Goal: Task Accomplishment & Management: Complete application form

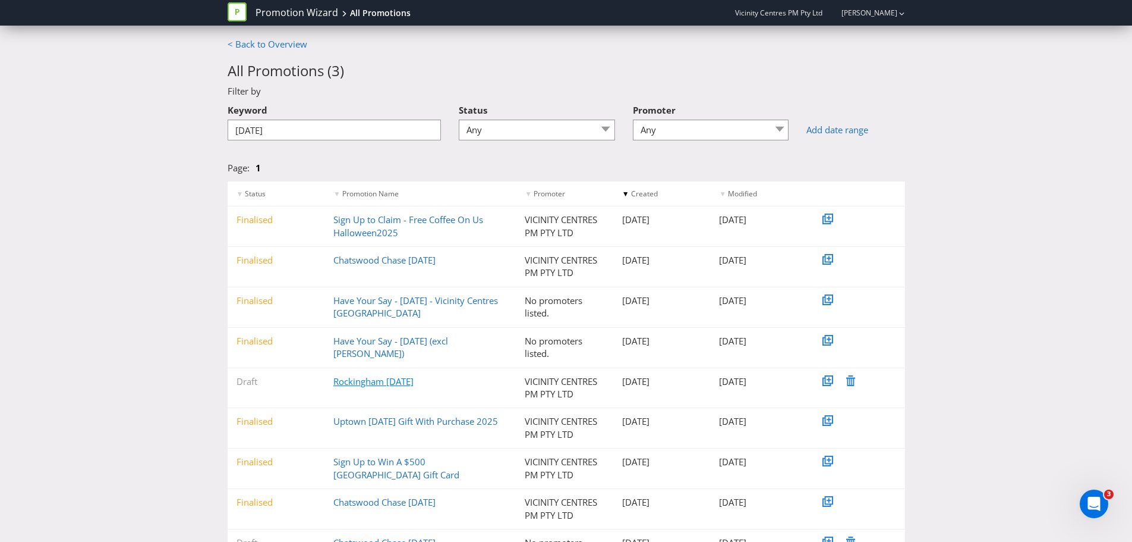
type input "[DATE]"
click at [360, 382] on link "Rockingham [DATE]" at bounding box center [373, 381] width 80 height 12
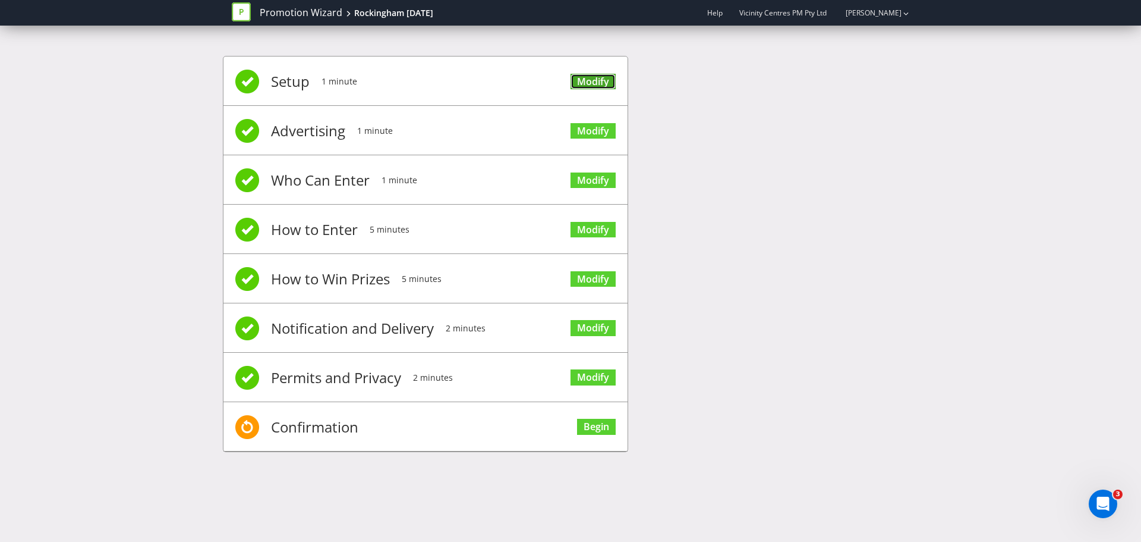
click at [596, 83] on link "Modify" at bounding box center [593, 82] width 45 height 16
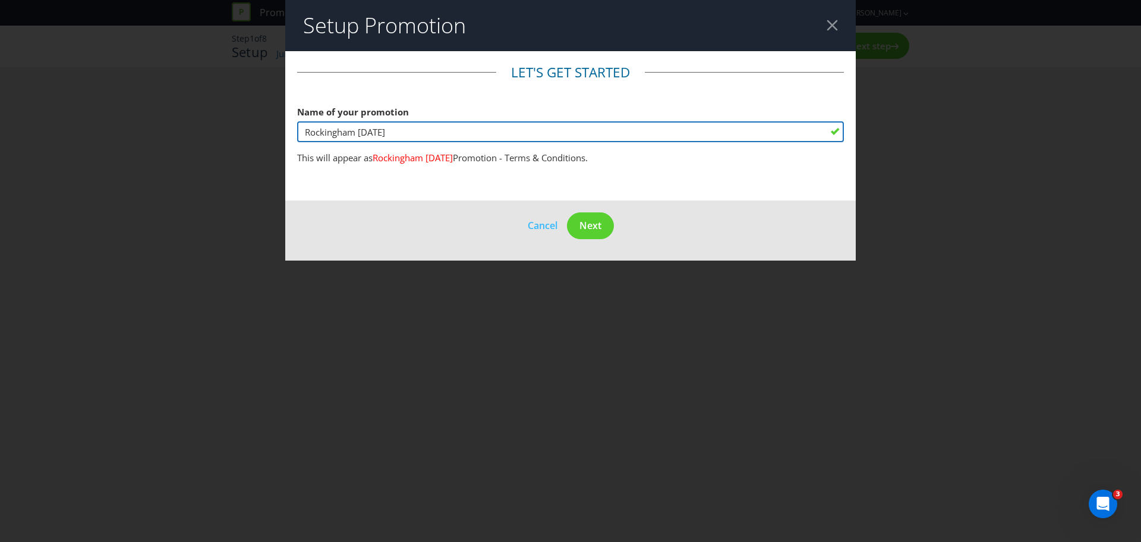
drag, startPoint x: 412, startPoint y: 132, endPoint x: 252, endPoint y: 127, distance: 160.0
click at [252, 127] on div "Setup Promotion Let's get started Name of your promotion Rockingham [DATE] This…" at bounding box center [570, 271] width 1141 height 542
type input "Witchy Wonders Rockingham"
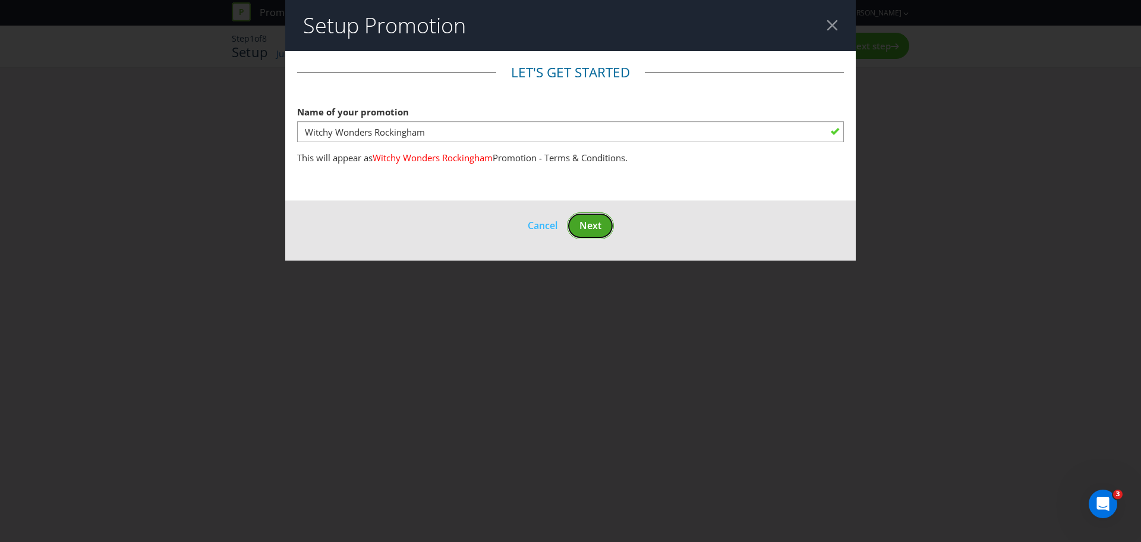
click at [583, 233] on button "Next" at bounding box center [590, 225] width 47 height 27
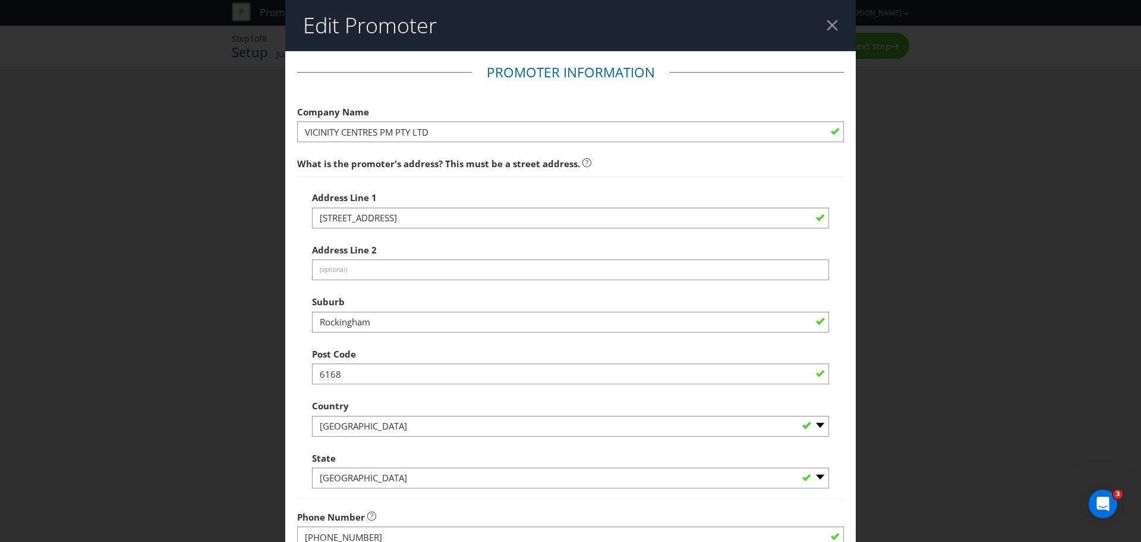
scroll to position [234, 0]
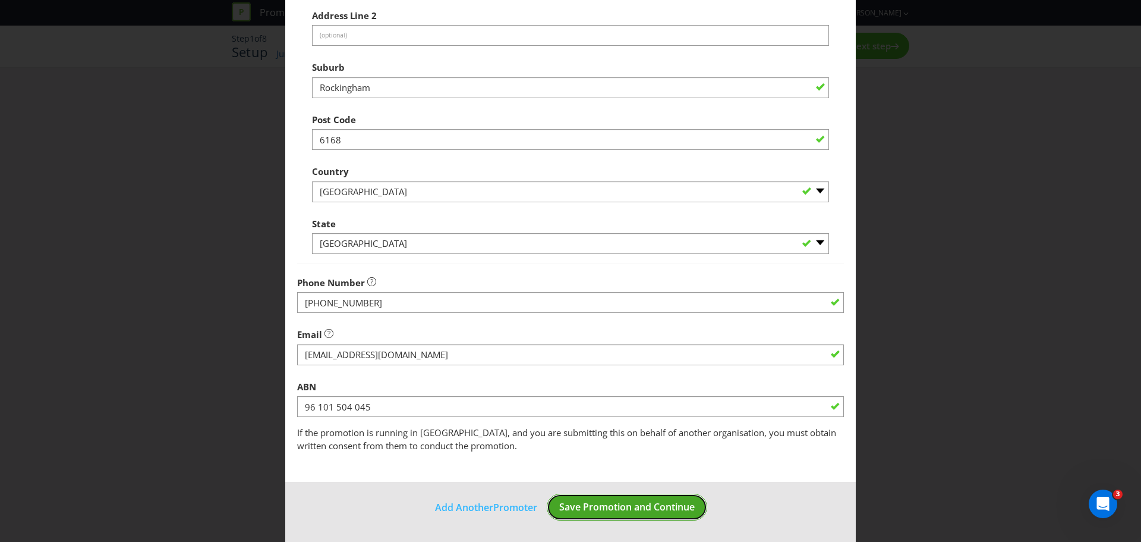
click at [651, 513] on span "Save Promotion and Continue" at bounding box center [627, 506] width 136 height 13
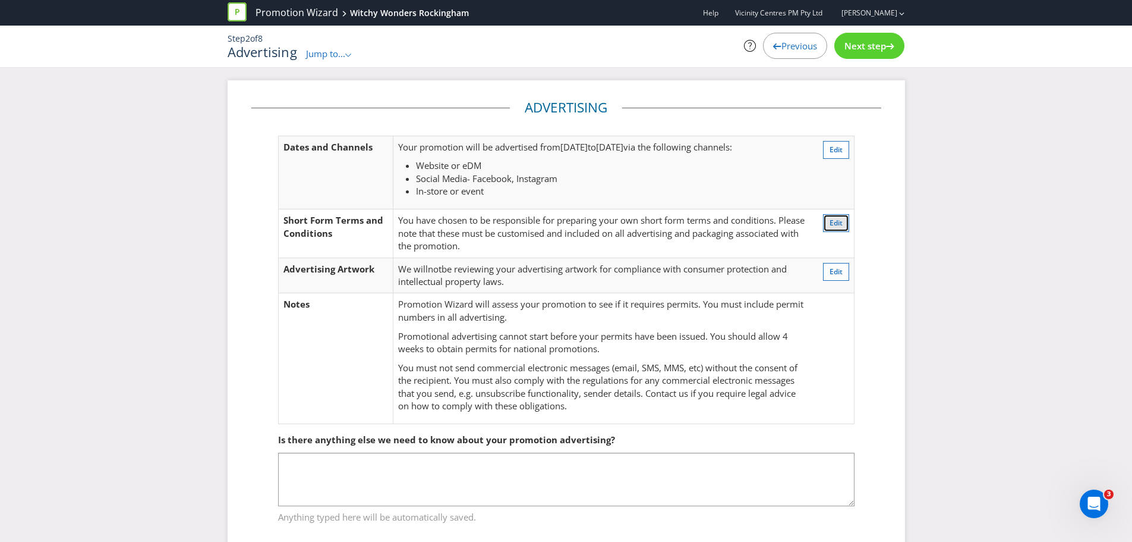
click at [836, 216] on button "Edit" at bounding box center [836, 223] width 26 height 18
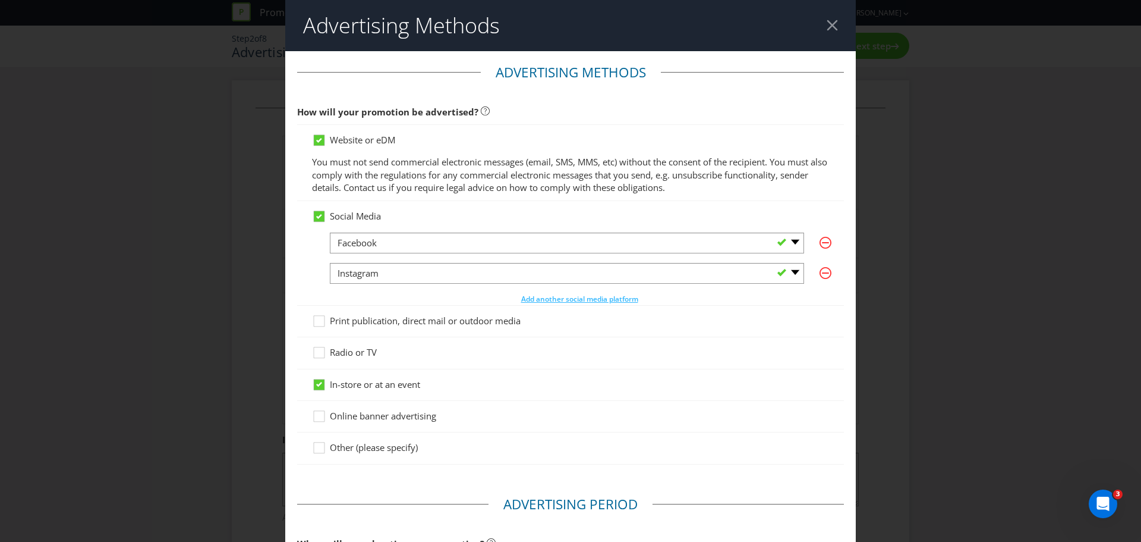
scroll to position [442, 0]
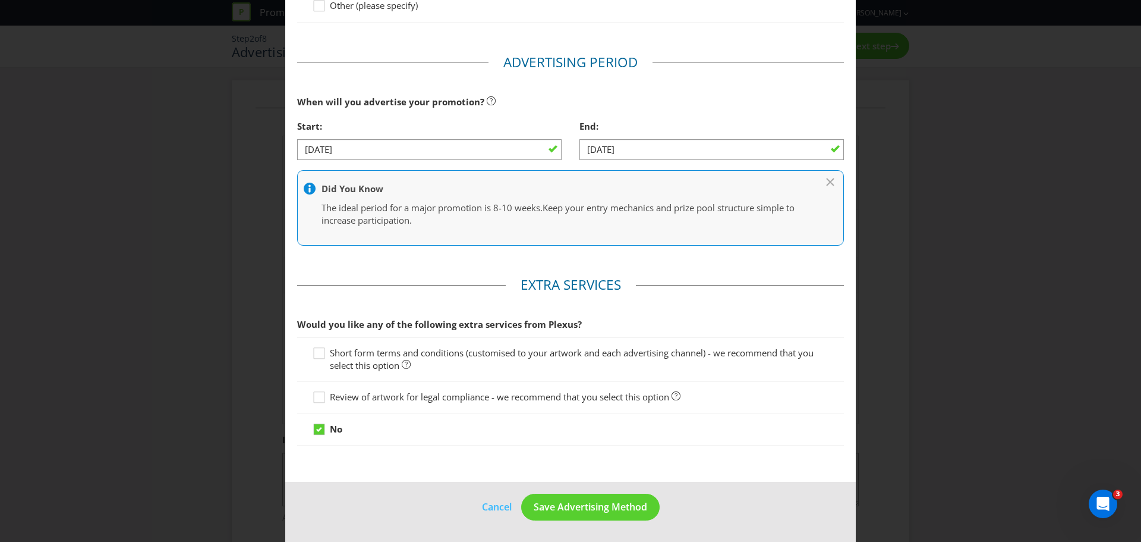
click at [367, 358] on span "Short form terms and conditions (customised to your artwork and each advertisin…" at bounding box center [572, 359] width 484 height 24
click at [0, 0] on input "Short form terms and conditions (customised to your artwork and each advertisin…" at bounding box center [0, 0] width 0 height 0
click at [588, 506] on span "Save Advertising Method" at bounding box center [591, 506] width 114 height 13
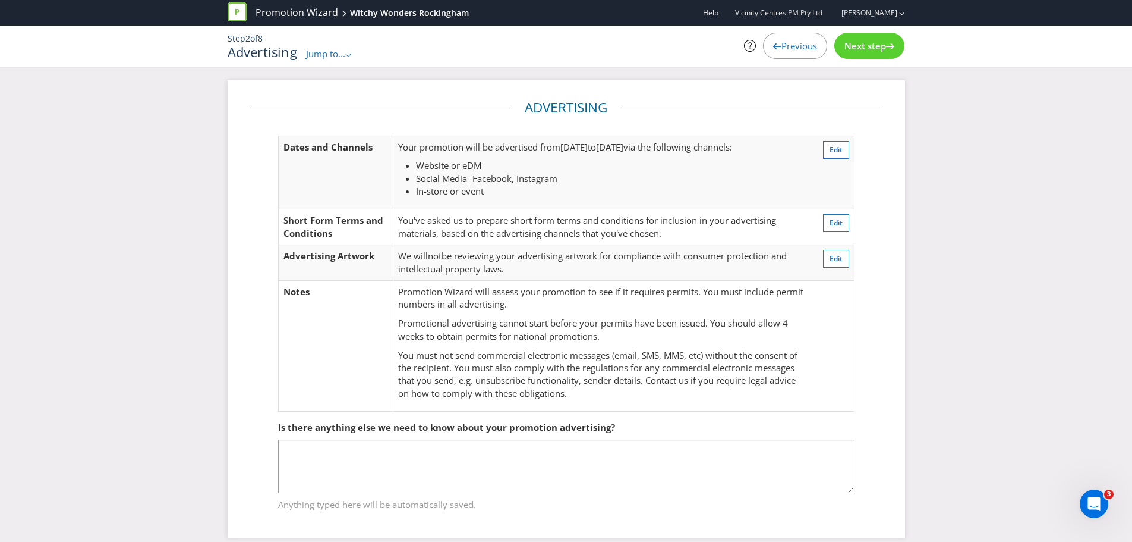
click at [854, 42] on span "Next step" at bounding box center [866, 46] width 42 height 12
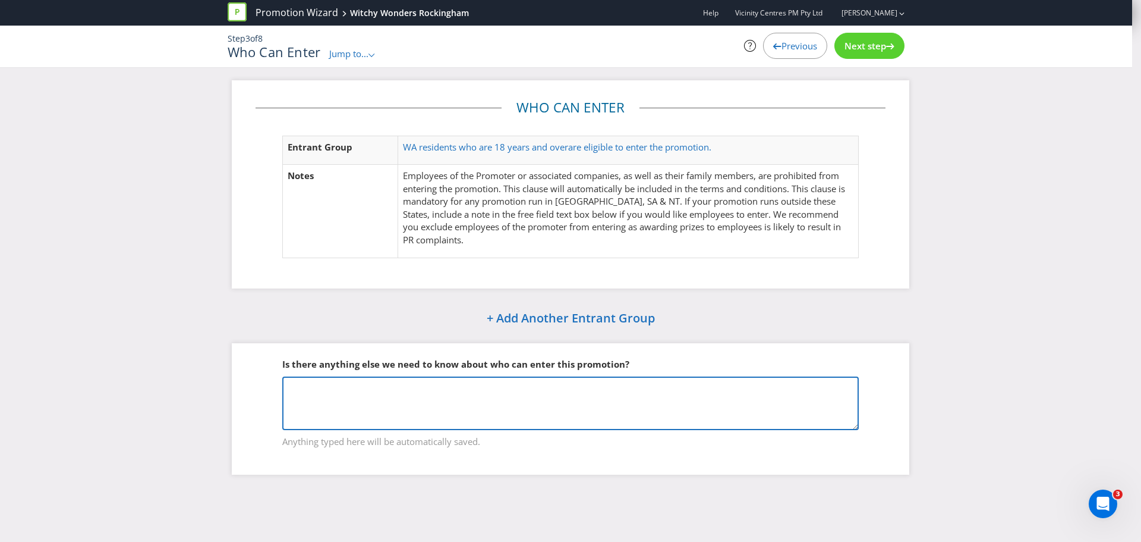
click at [330, 418] on textarea at bounding box center [570, 403] width 577 height 54
type textarea "M"
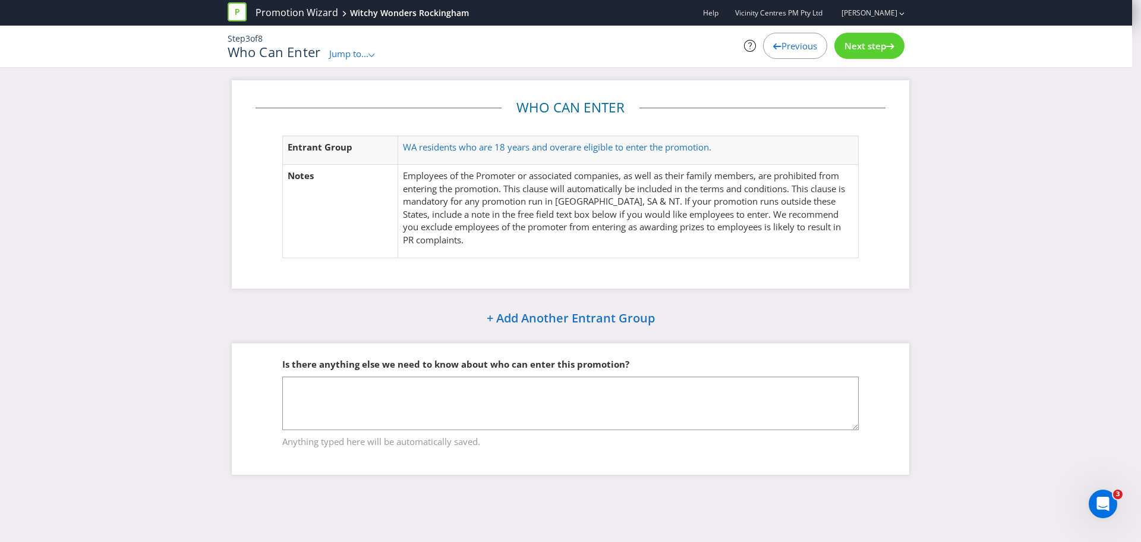
click at [864, 55] on div "Next step" at bounding box center [870, 46] width 70 height 26
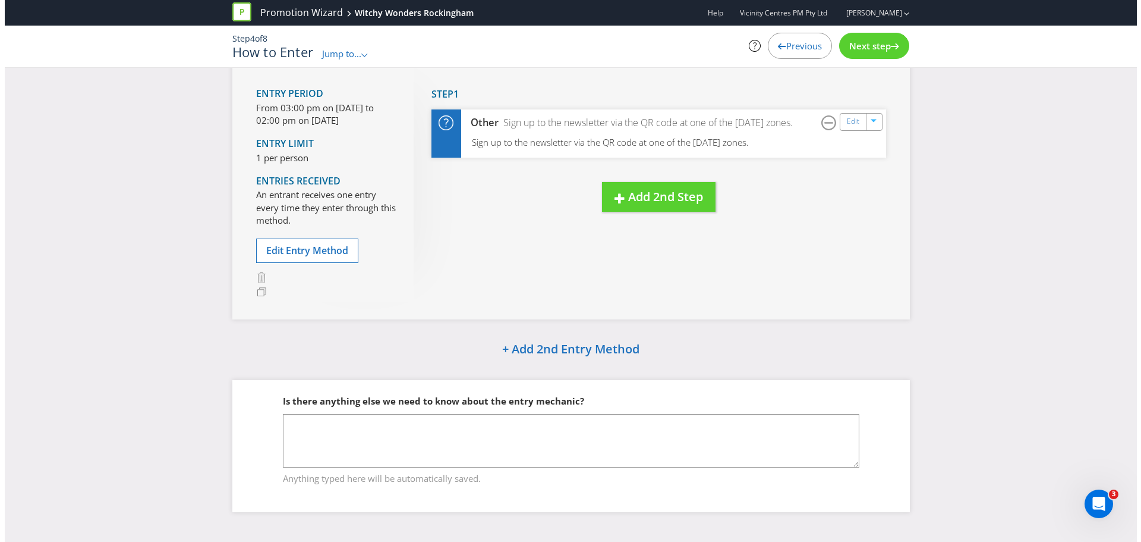
scroll to position [83, 0]
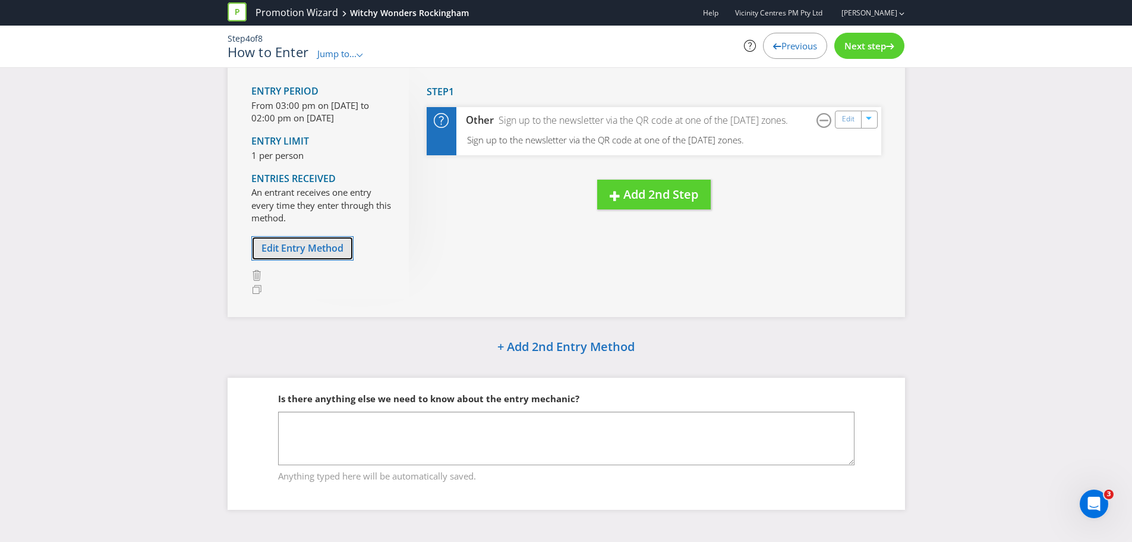
click at [294, 248] on span "Edit Entry Method" at bounding box center [303, 247] width 82 height 13
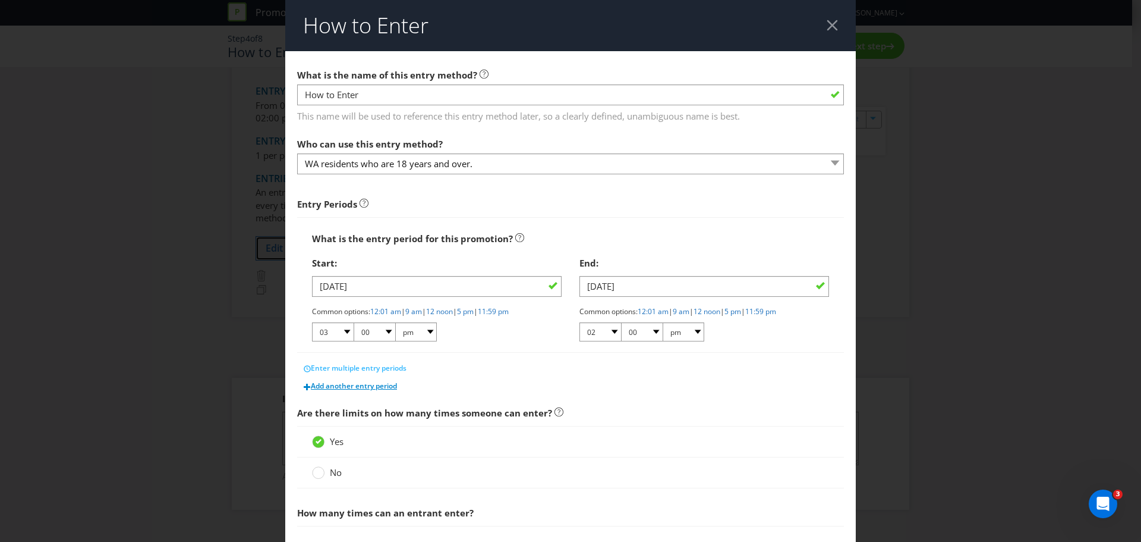
scroll to position [119, 0]
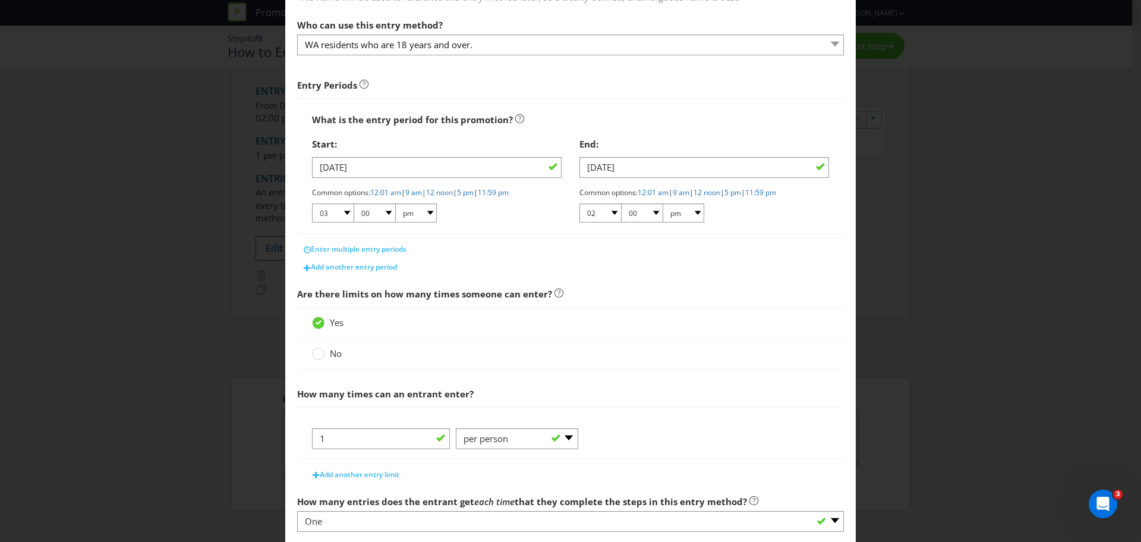
click at [330, 351] on span "No" at bounding box center [336, 353] width 12 height 12
click at [0, 0] on input "No" at bounding box center [0, 0] width 0 height 0
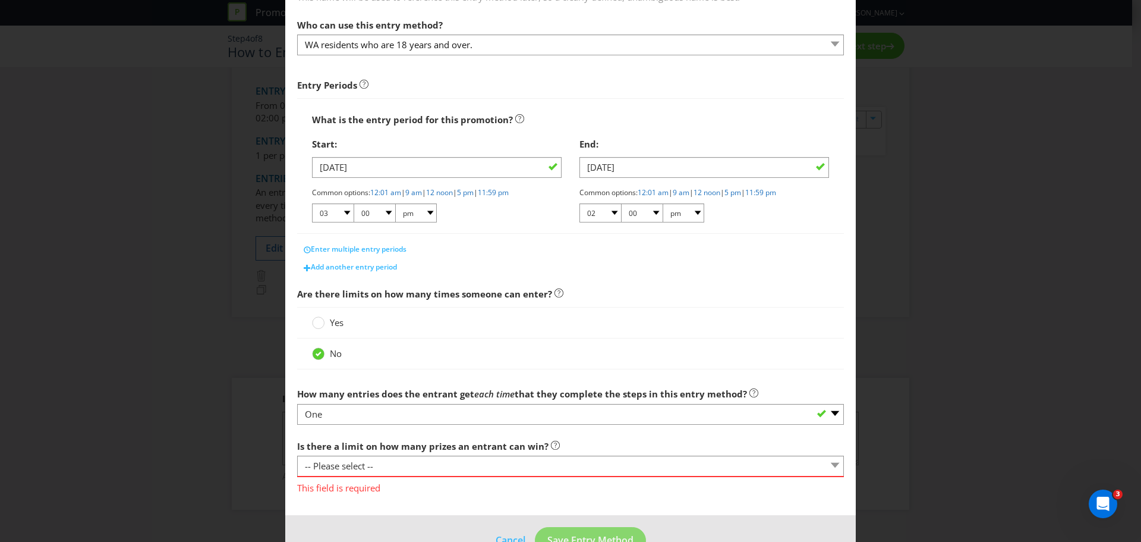
click at [316, 312] on div "Yes" at bounding box center [570, 323] width 547 height 32
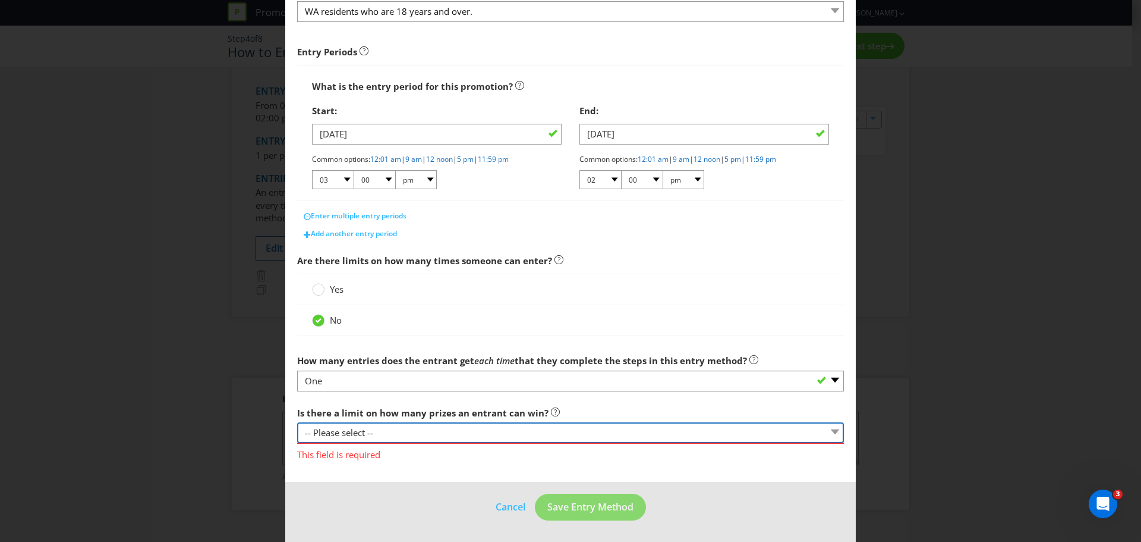
click at [803, 435] on select "-- Please select -- Yes, there is a maximum number of prizes that one entrant c…" at bounding box center [570, 432] width 547 height 21
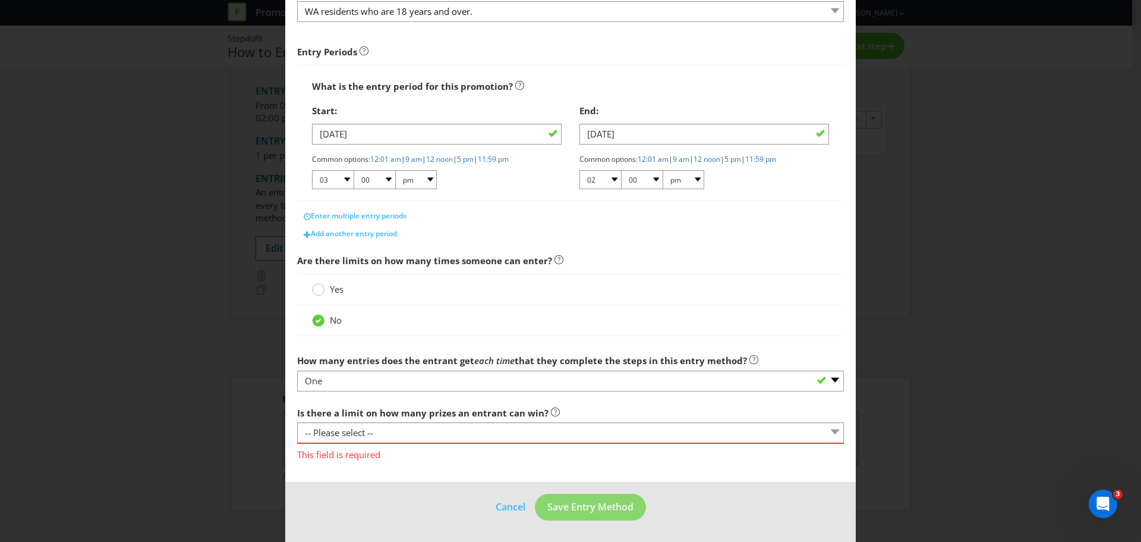
click at [321, 284] on icon at bounding box center [318, 289] width 12 height 12
click at [0, 0] on input "Yes" at bounding box center [0, 0] width 0 height 0
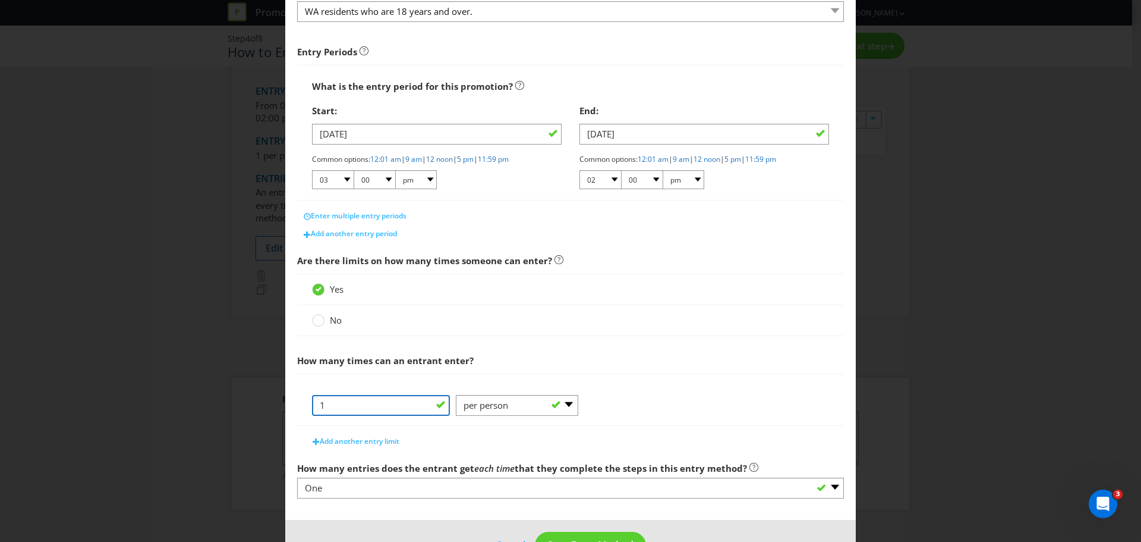
click at [395, 407] on input "1" at bounding box center [381, 405] width 138 height 21
drag, startPoint x: 324, startPoint y: 405, endPoint x: 281, endPoint y: 405, distance: 43.4
click at [282, 405] on div "How to Enter What is the name of this entry method? How to Enter This name will…" at bounding box center [570, 271] width 1141 height 542
type input "3"
click at [651, 399] on div "3 -- Please Select -- per person per day per purchase per transaction Other (pl…" at bounding box center [570, 410] width 517 height 30
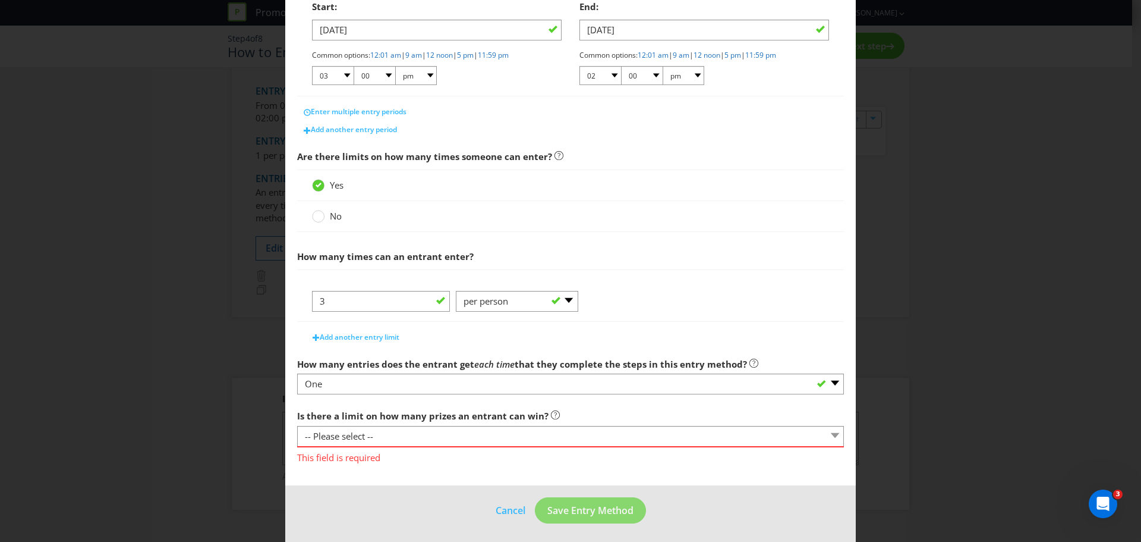
scroll to position [259, 0]
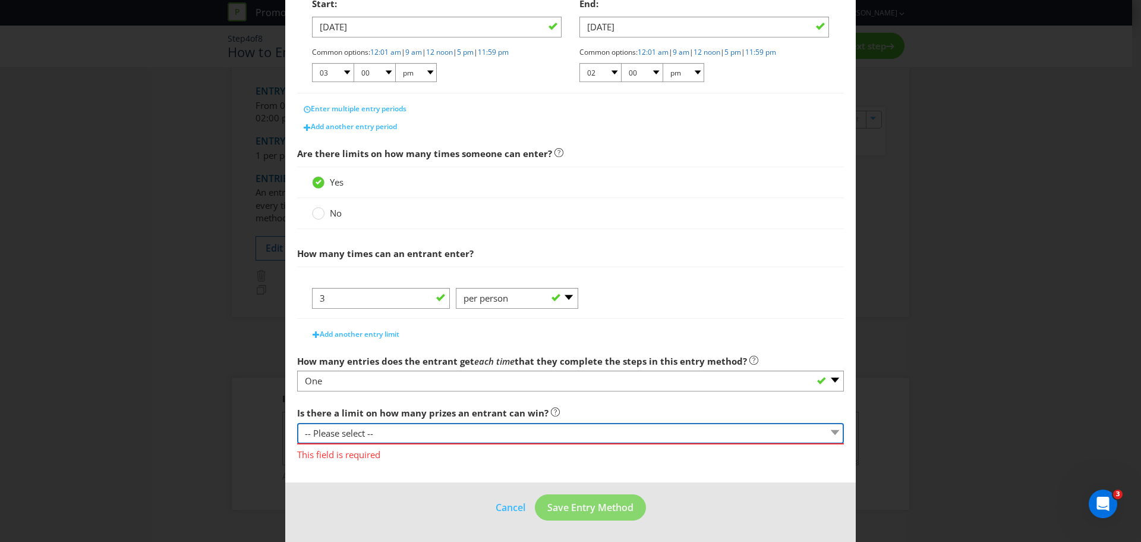
click at [466, 436] on select "-- Please select -- Yes, there is a maximum number of prizes that one entrant c…" at bounding box center [570, 433] width 547 height 21
select select "OTHER"
click at [297, 423] on select "-- Please select -- Yes, there is a maximum number of prizes that one entrant c…" at bounding box center [570, 433] width 547 height 21
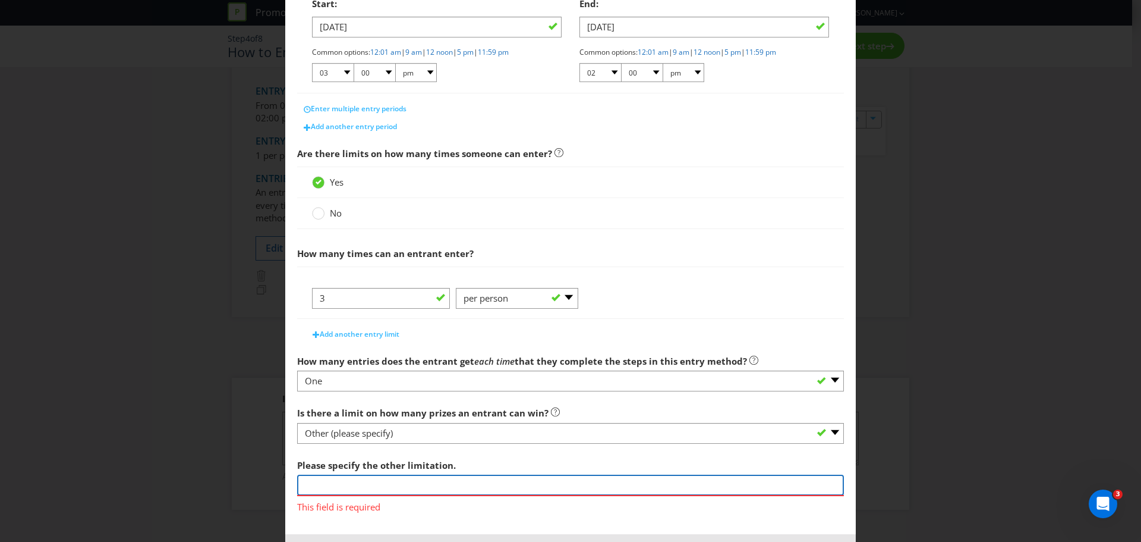
click at [364, 479] on input "text" at bounding box center [570, 484] width 547 height 21
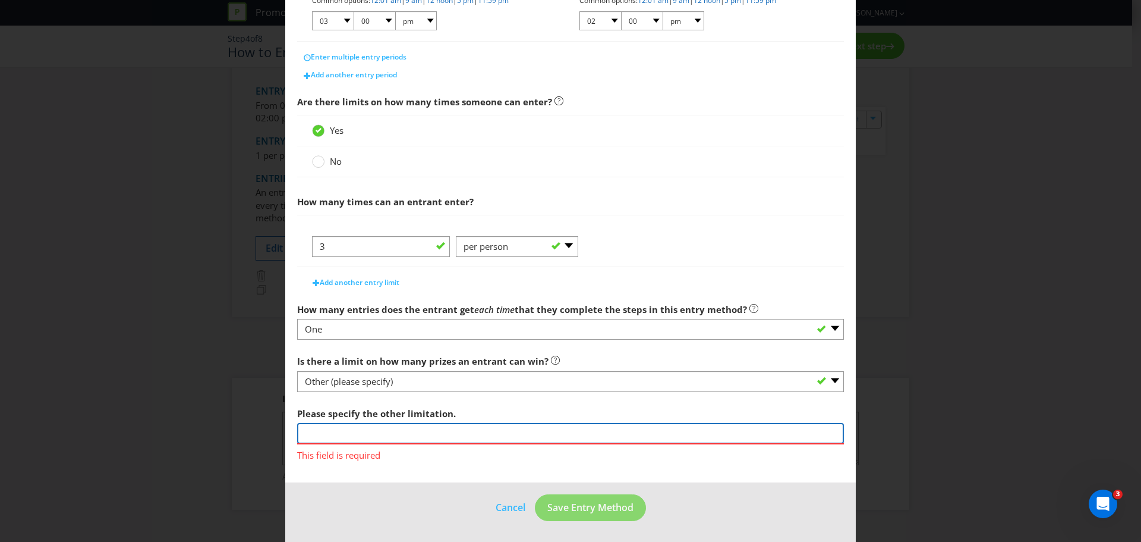
scroll to position [312, 0]
type input "Only one prize in total"
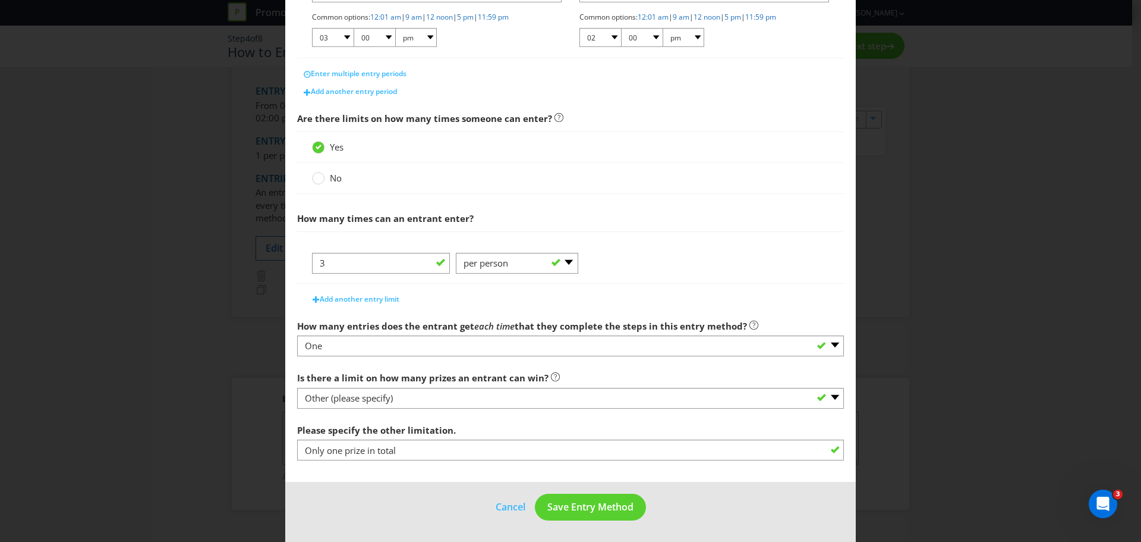
click at [385, 511] on footer "Cancel Save Entry Method" at bounding box center [570, 512] width 571 height 60
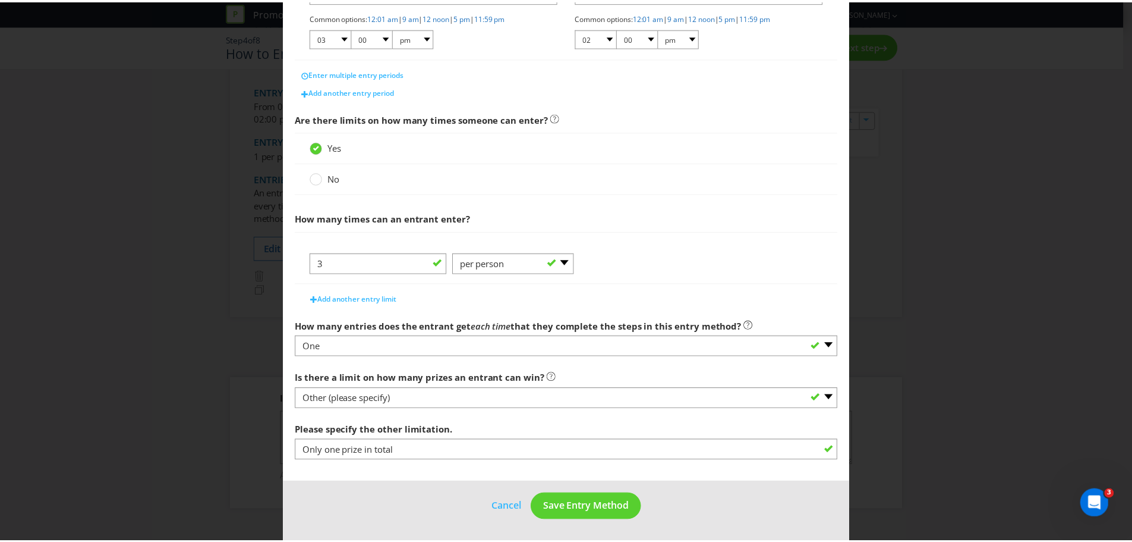
scroll to position [294, 0]
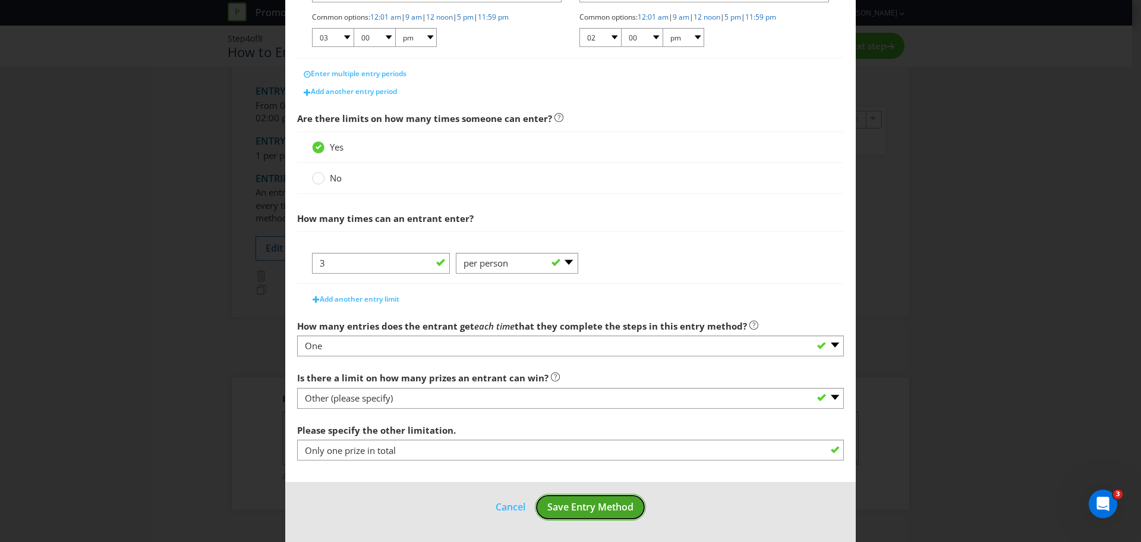
click at [593, 508] on span "Save Entry Method" at bounding box center [591, 506] width 86 height 13
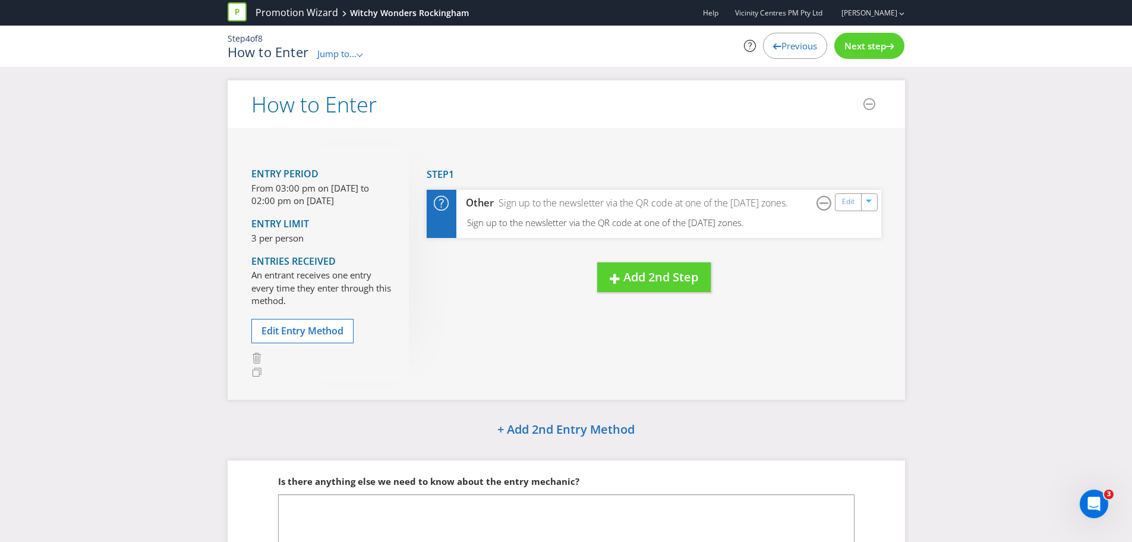
click at [845, 49] on span "Next step" at bounding box center [866, 46] width 42 height 12
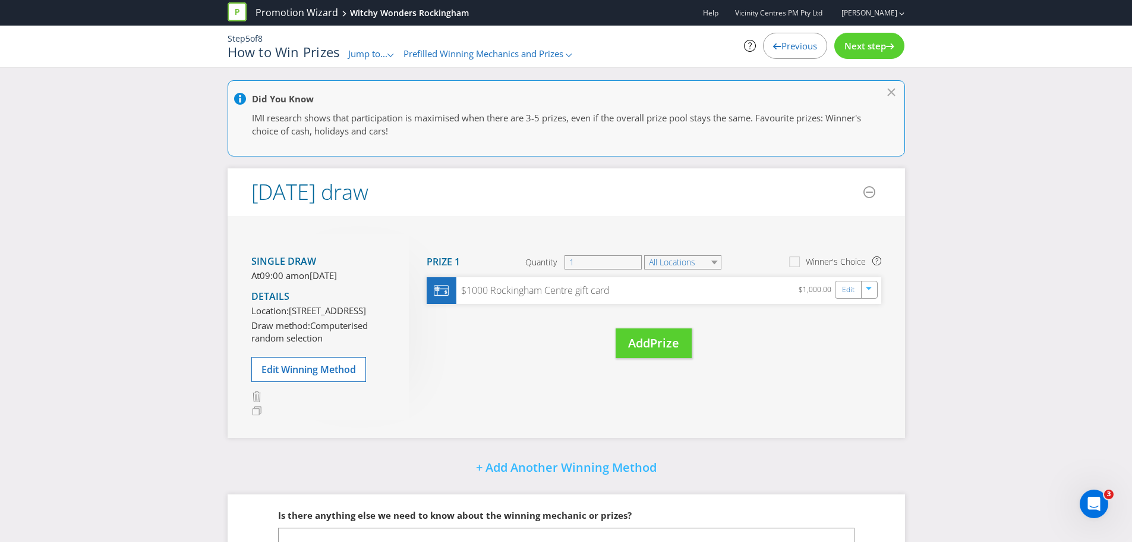
click at [879, 56] on div "Next step" at bounding box center [870, 46] width 70 height 26
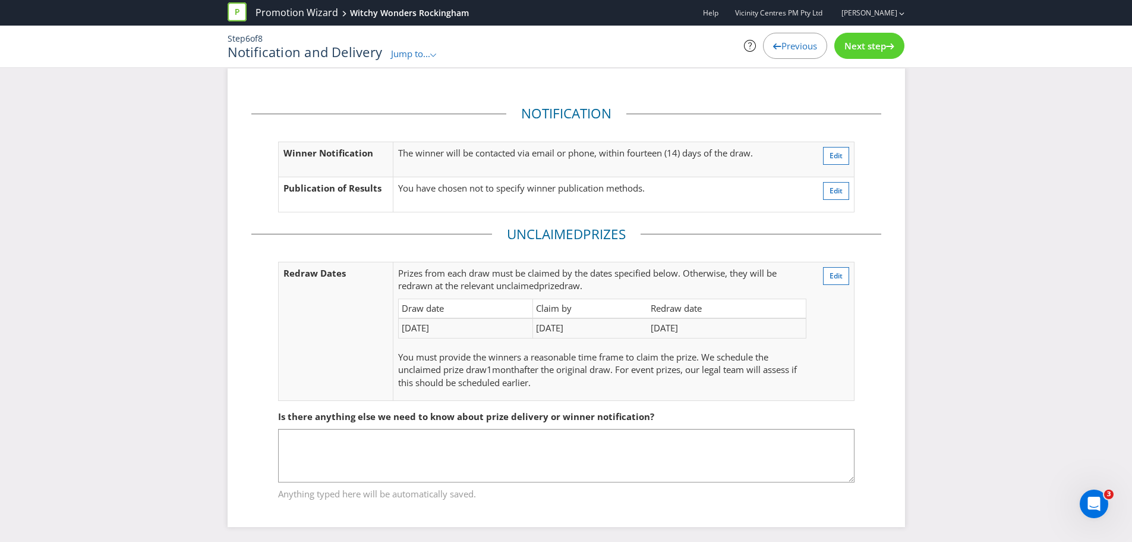
scroll to position [15, 0]
click at [854, 45] on span "Next step" at bounding box center [866, 46] width 42 height 12
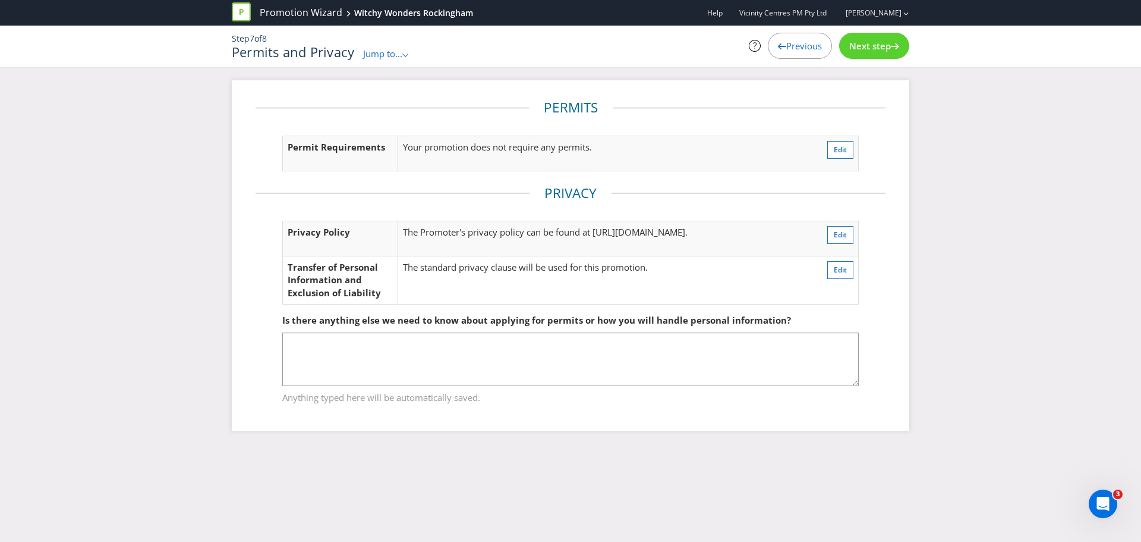
click at [786, 48] on span "Previous" at bounding box center [804, 46] width 36 height 12
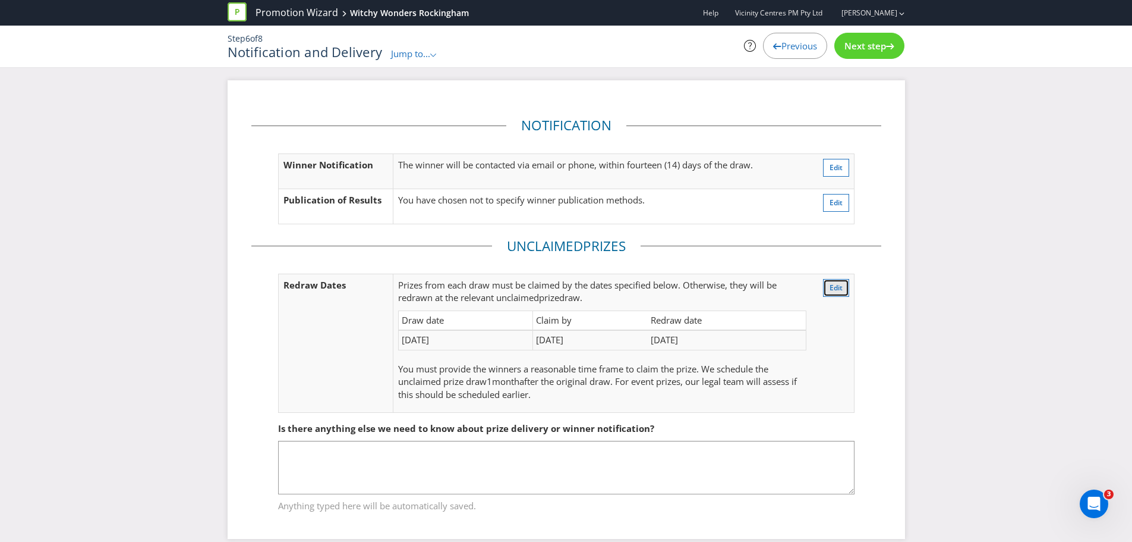
click at [831, 284] on span "Edit" at bounding box center [836, 287] width 13 height 10
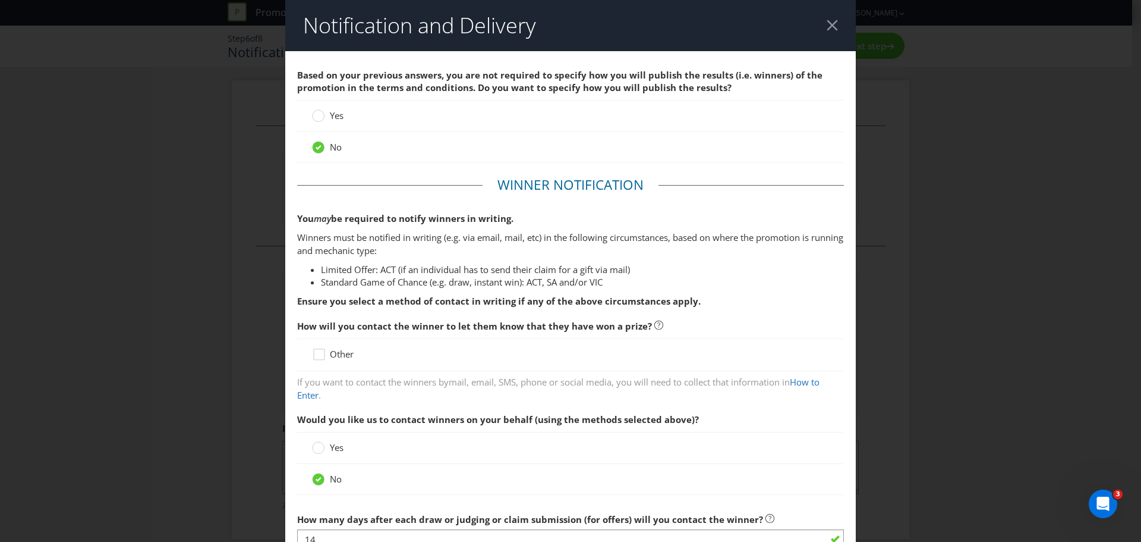
click at [827, 20] on div at bounding box center [832, 25] width 11 height 11
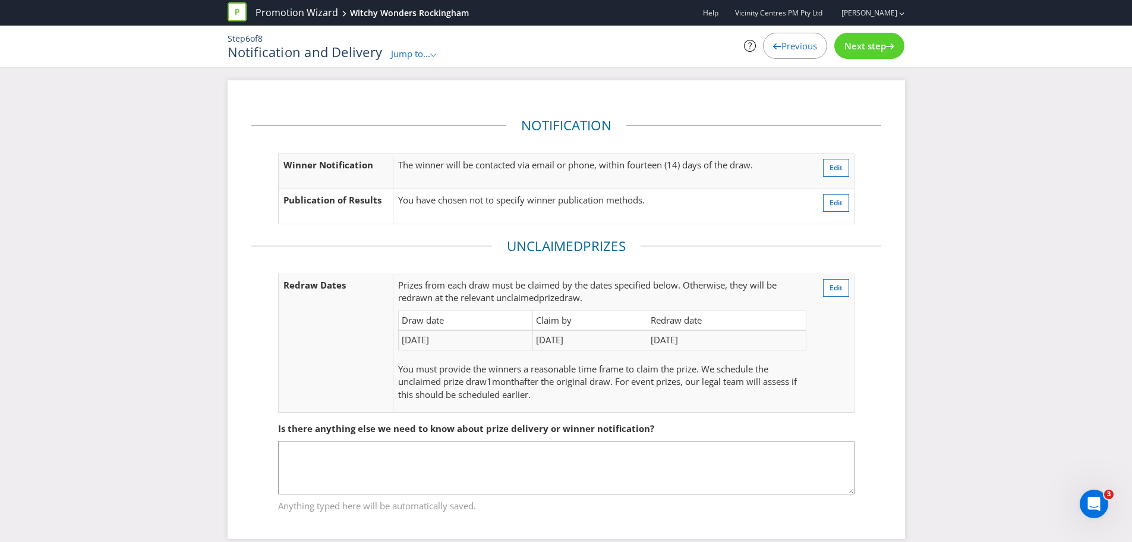
click at [782, 40] on span "Previous" at bounding box center [800, 46] width 36 height 12
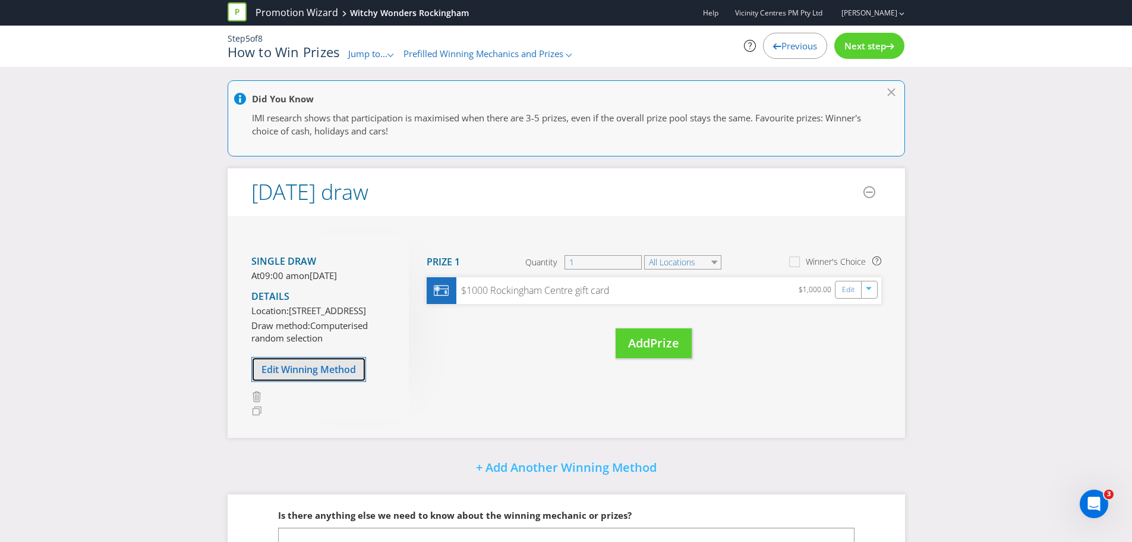
click at [319, 376] on span "Edit Winning Method" at bounding box center [309, 369] width 95 height 13
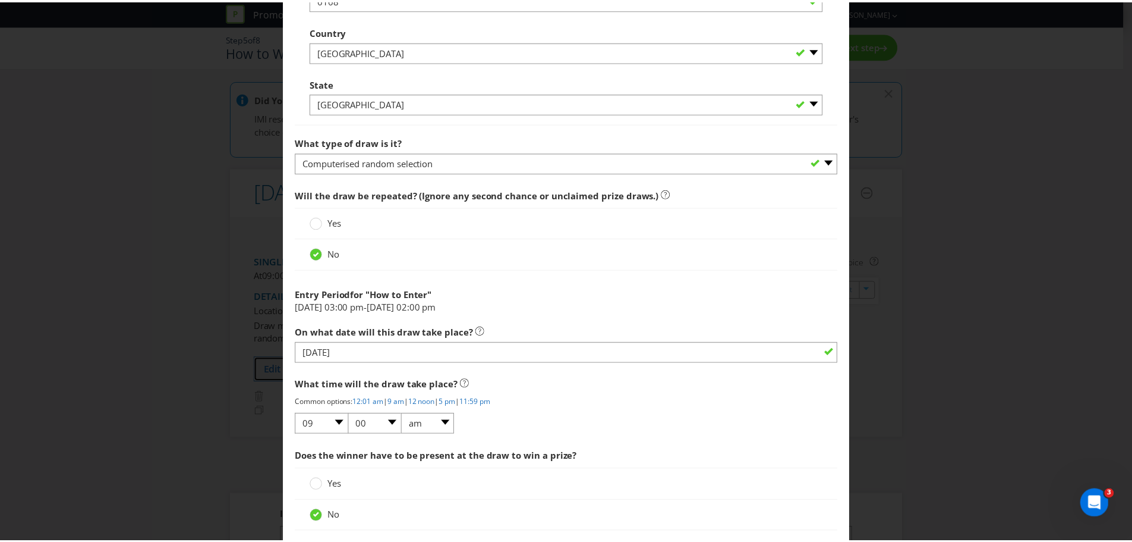
scroll to position [964, 0]
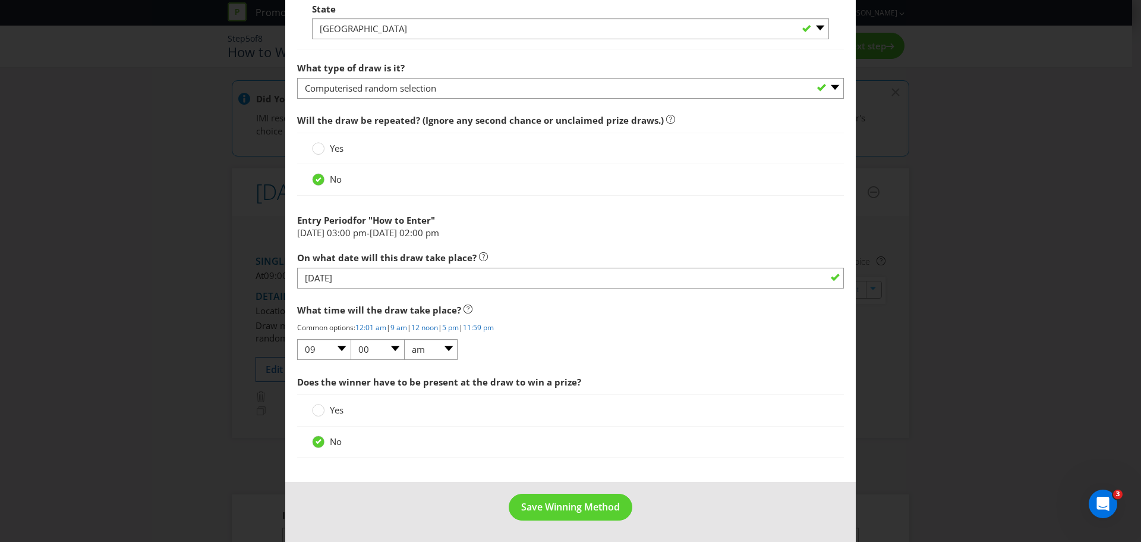
click at [332, 360] on div at bounding box center [377, 360] width 161 height 1
click at [338, 352] on select "01 02 03 04 05 06 07 08 09 10 11 12" at bounding box center [324, 349] width 54 height 21
select select "10"
click at [297, 339] on select "01 02 03 04 05 06 07 08 09 10 11 12" at bounding box center [324, 349] width 54 height 21
click at [539, 498] on button "Save Winning Method" at bounding box center [571, 506] width 124 height 27
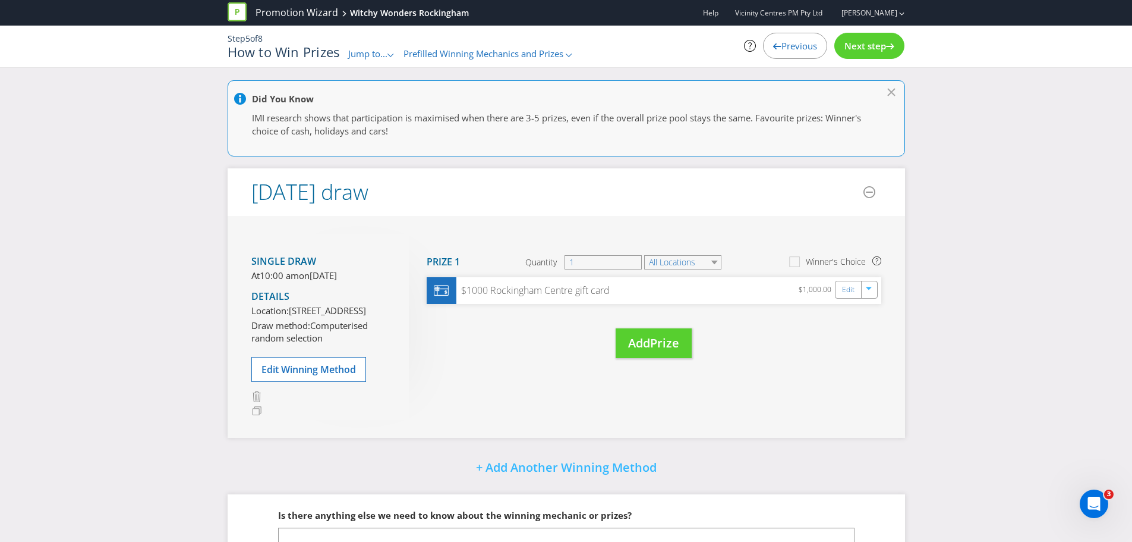
click at [873, 45] on span "Next step" at bounding box center [866, 46] width 42 height 12
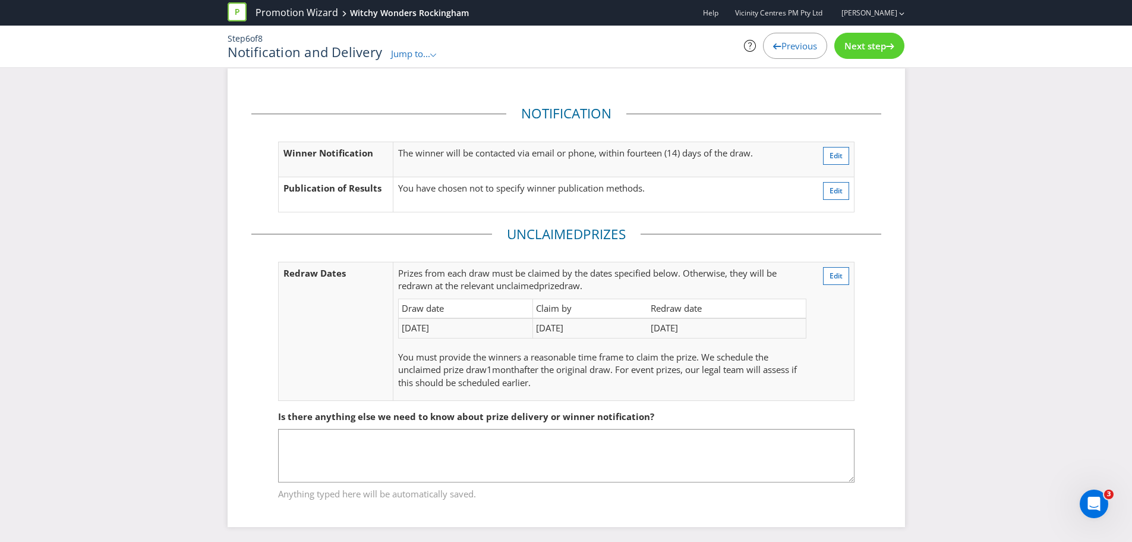
scroll to position [15, 0]
click at [865, 58] on div "Next step" at bounding box center [870, 46] width 70 height 26
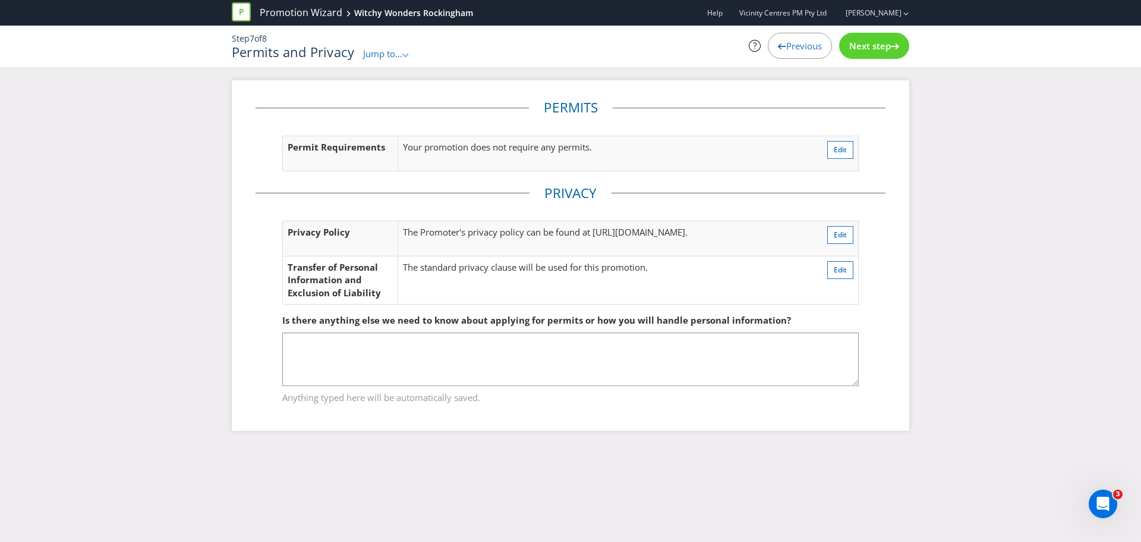
click at [860, 44] on span "Next step" at bounding box center [871, 46] width 42 height 12
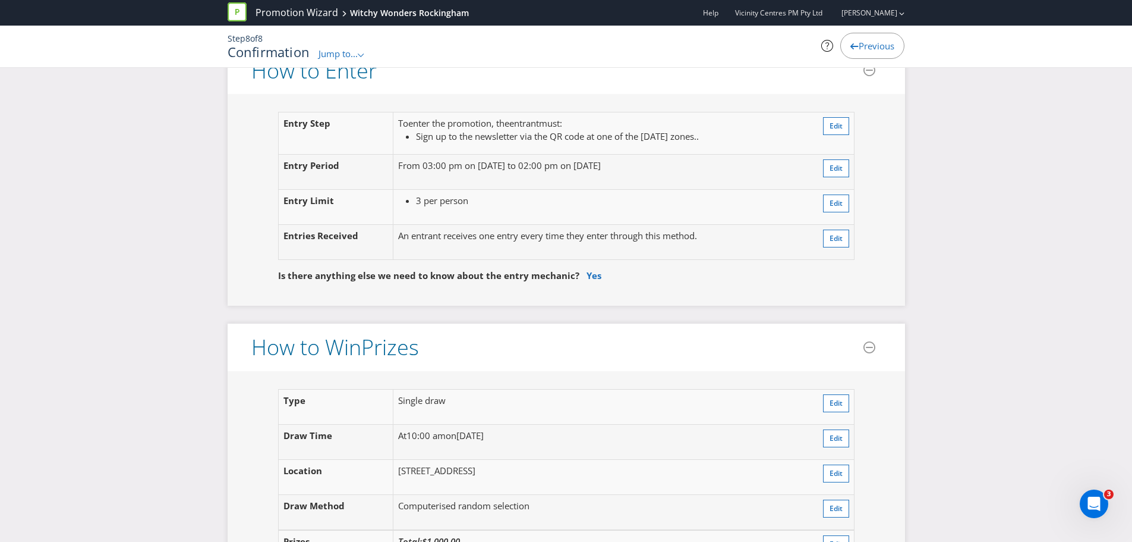
scroll to position [892, 0]
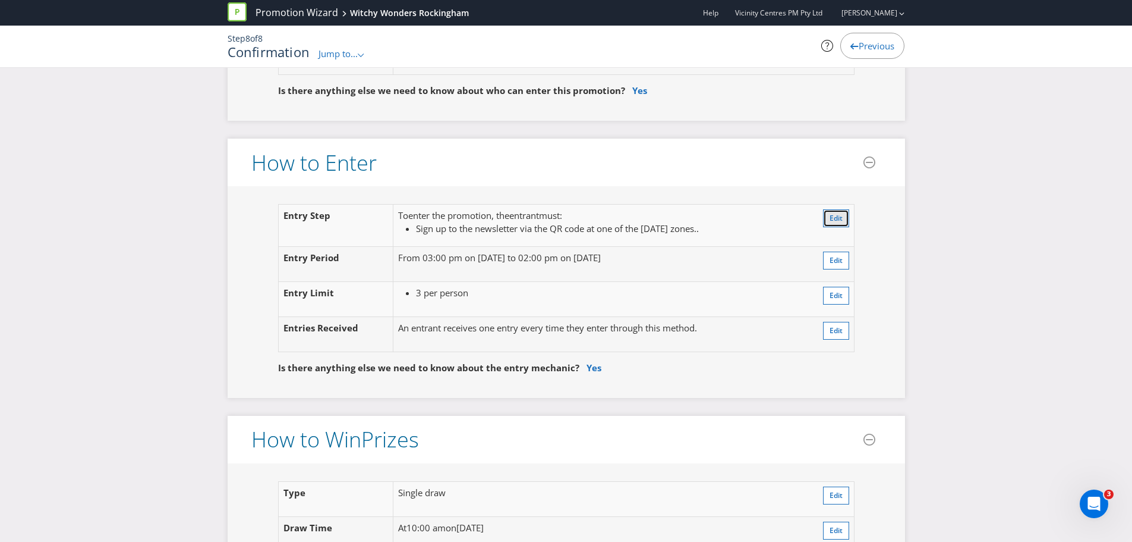
click at [833, 216] on span "Edit" at bounding box center [836, 218] width 13 height 10
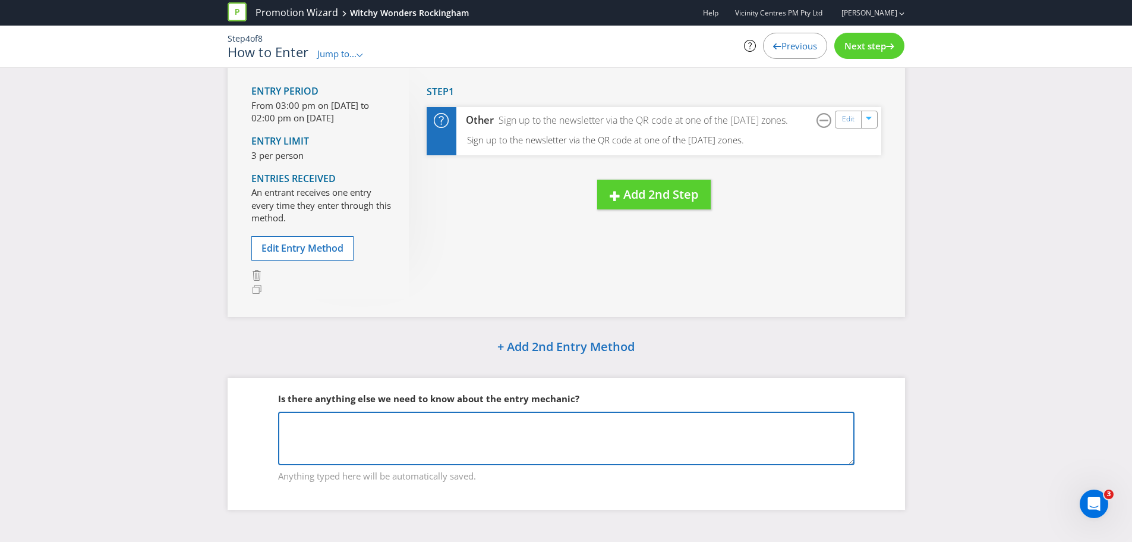
click at [433, 445] on textarea at bounding box center [566, 438] width 577 height 54
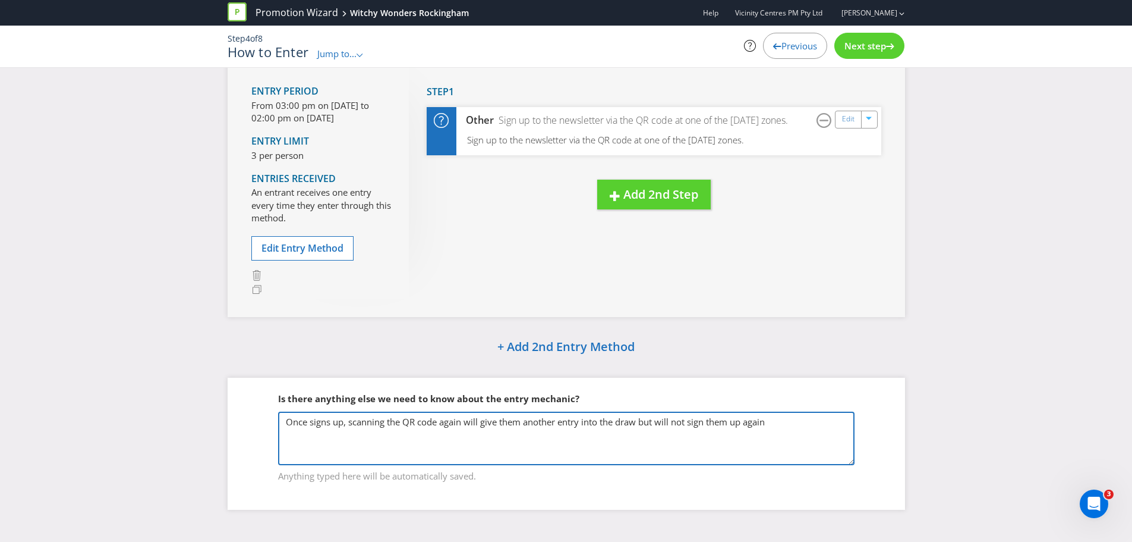
type textarea "Once signs up, scanning the QR code again will give them another entry into the…"
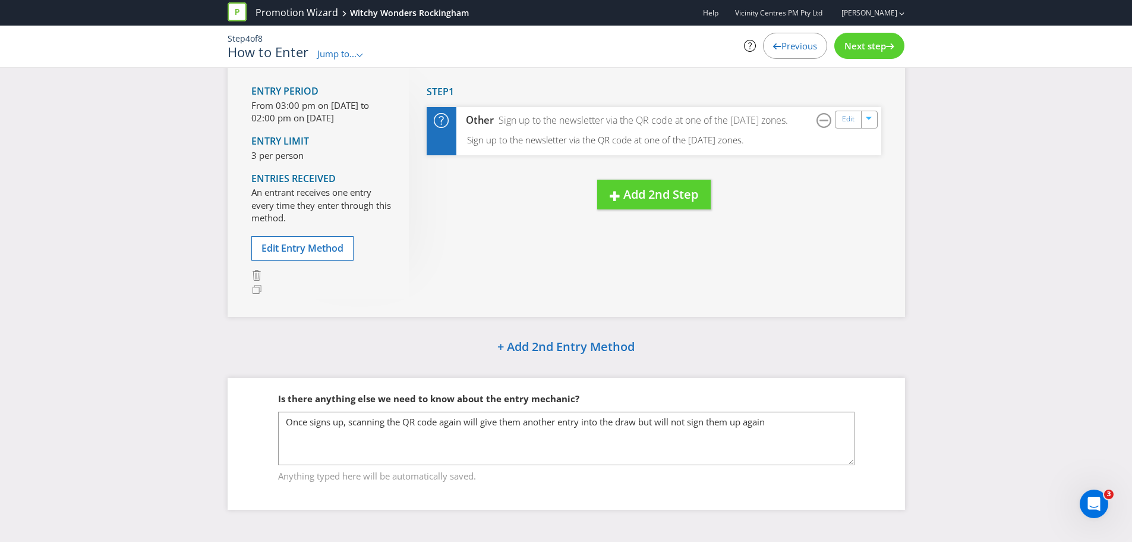
click at [863, 51] on span "Next step" at bounding box center [866, 46] width 42 height 12
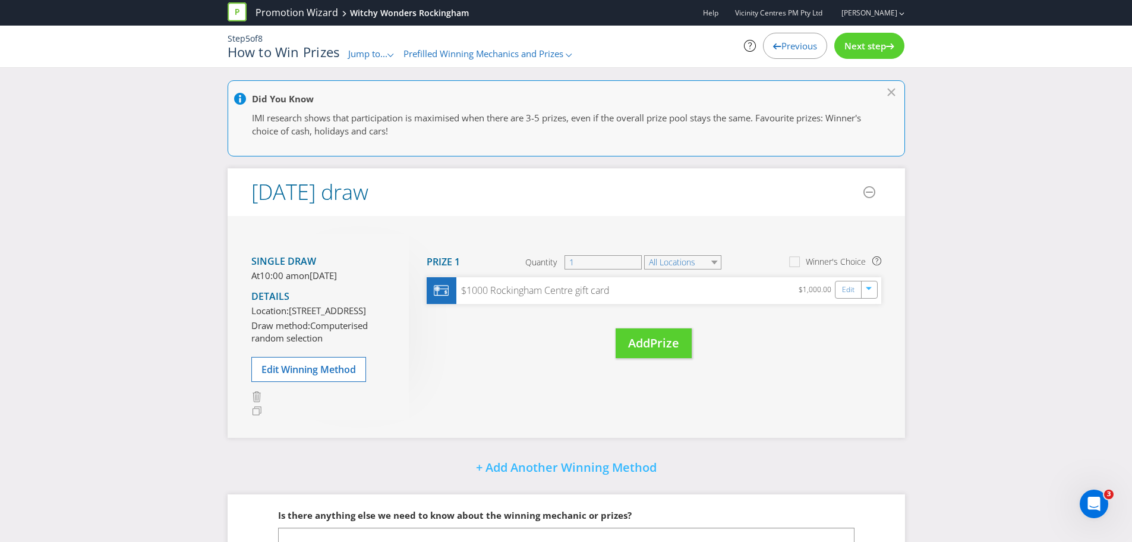
click at [877, 51] on span "Next step" at bounding box center [866, 46] width 42 height 12
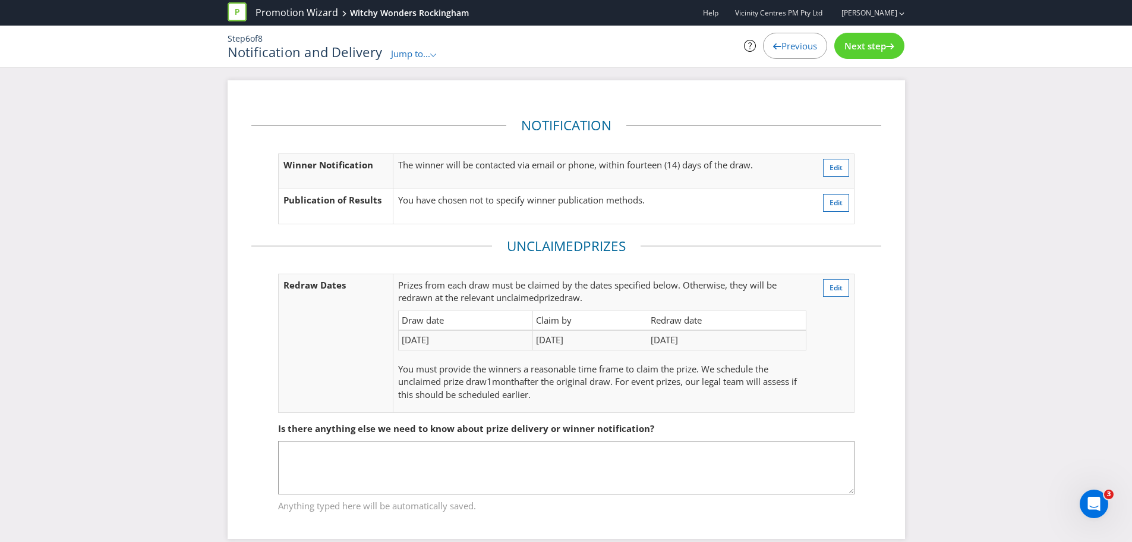
scroll to position [15, 0]
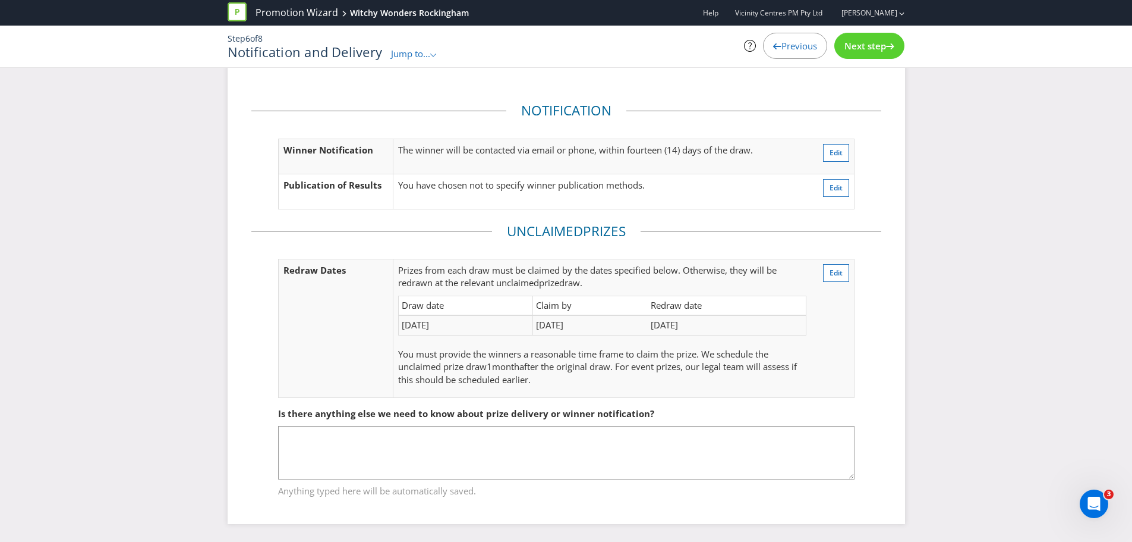
click at [873, 49] on span "Next step" at bounding box center [866, 46] width 42 height 12
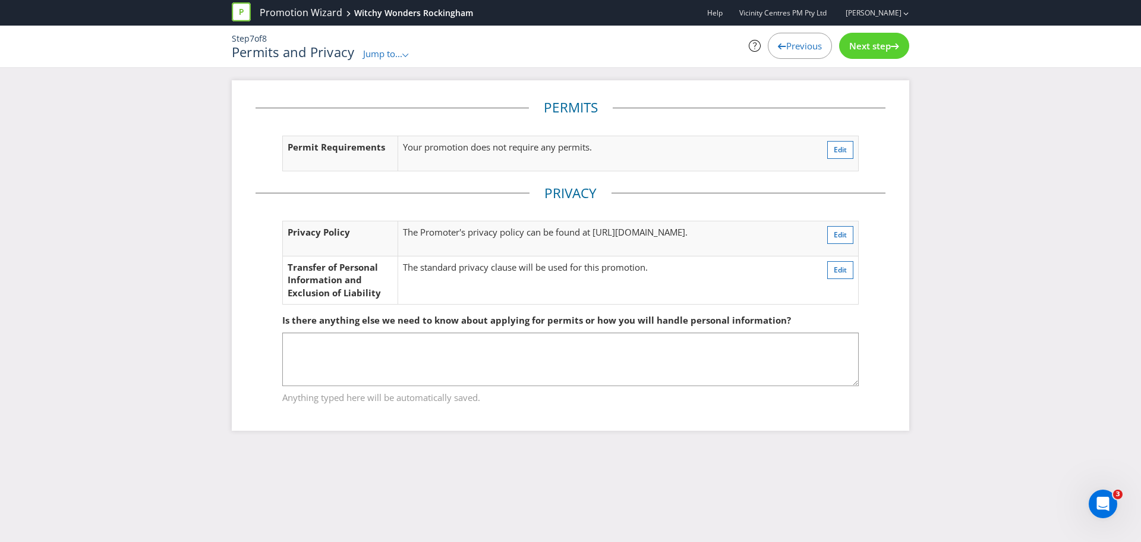
click at [873, 49] on span "Next step" at bounding box center [871, 46] width 42 height 12
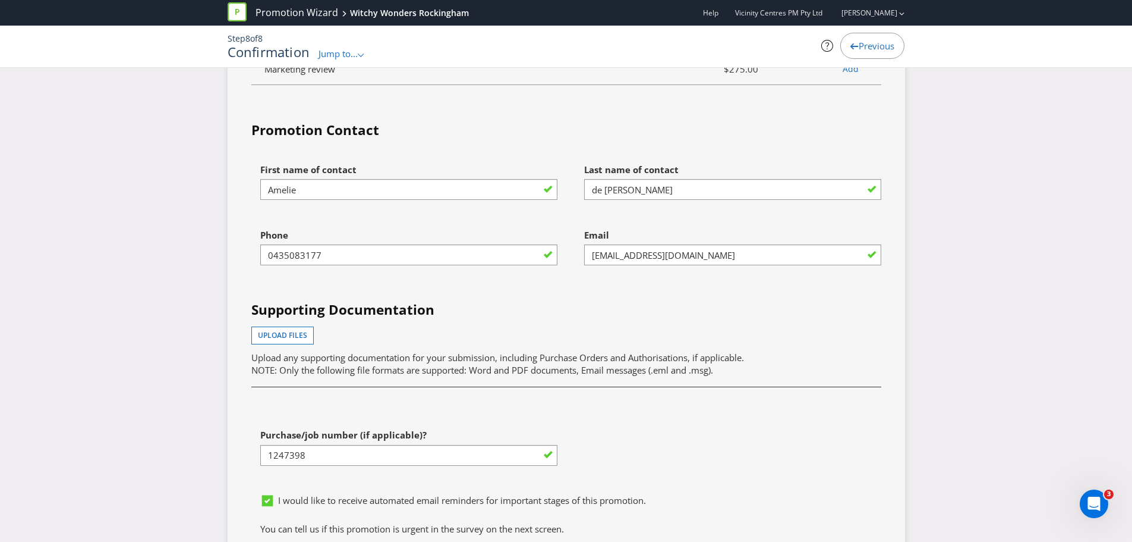
scroll to position [3270, 0]
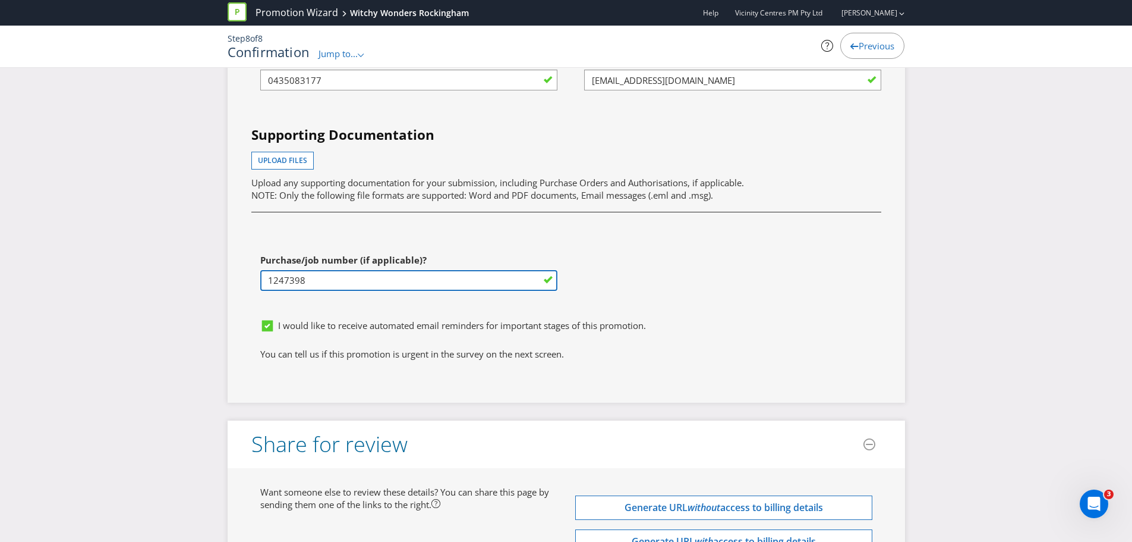
click at [277, 281] on input "1247398" at bounding box center [408, 280] width 297 height 21
click at [407, 186] on span "Upload any supporting documentation for your submission, including Purchase Ord…" at bounding box center [497, 183] width 493 height 12
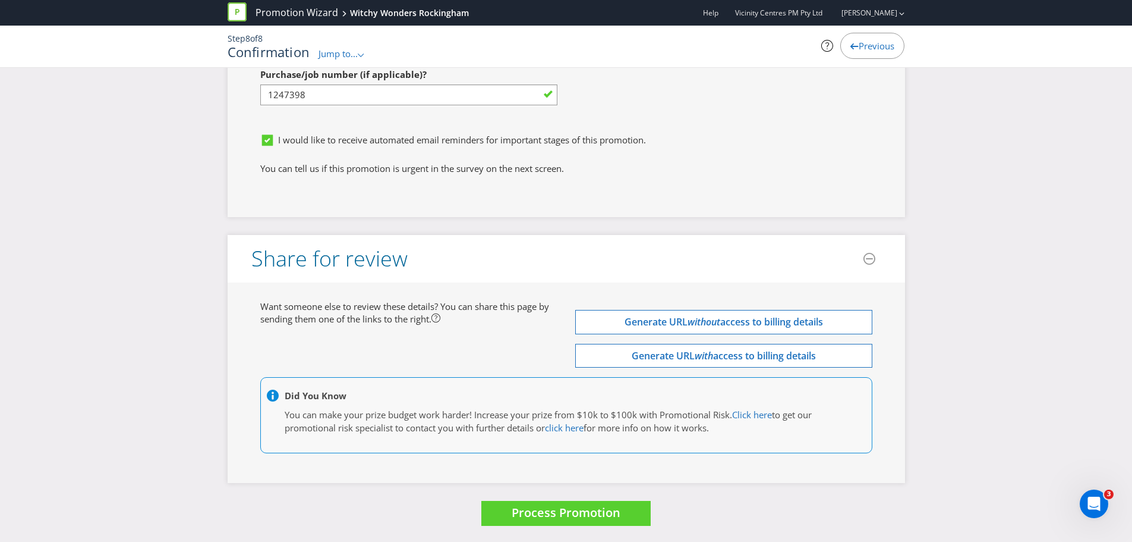
scroll to position [3457, 0]
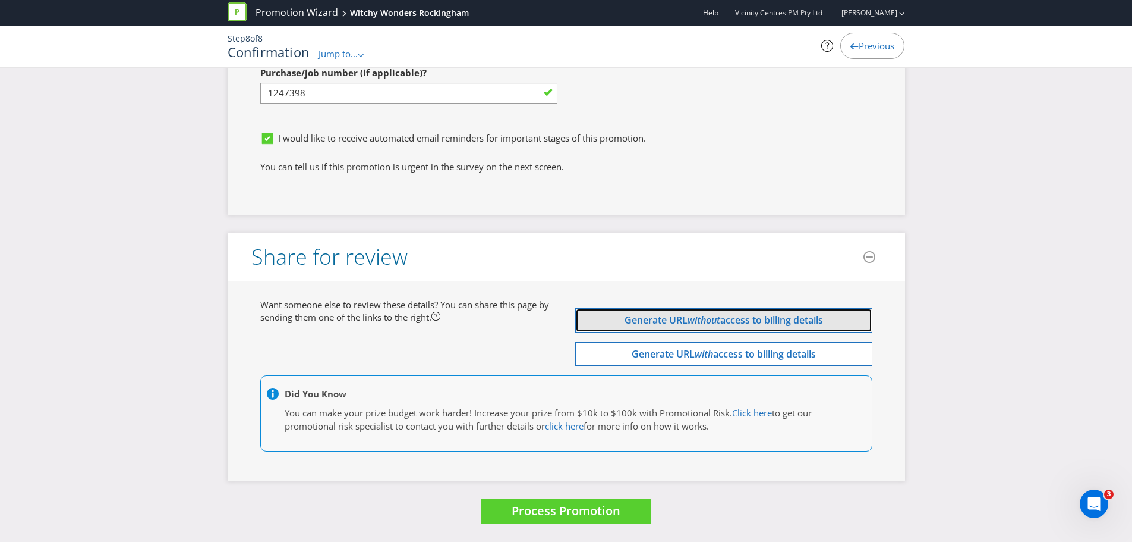
click at [757, 316] on span "access to billing details" at bounding box center [772, 319] width 103 height 13
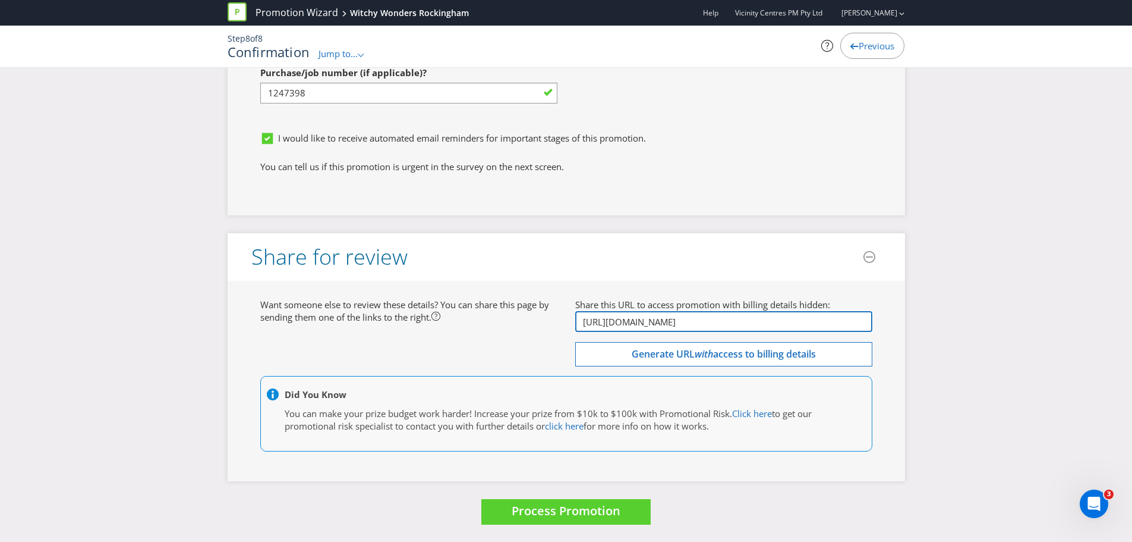
click at [628, 314] on input "[URL][DOMAIN_NAME]" at bounding box center [723, 321] width 297 height 21
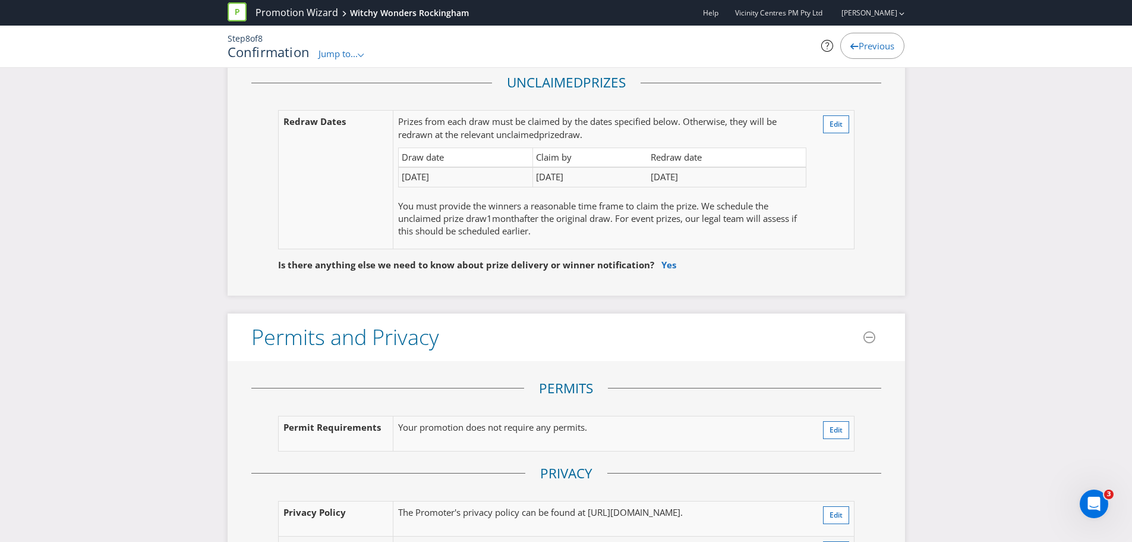
scroll to position [1852, 0]
